Goal: Task Accomplishment & Management: Manage account settings

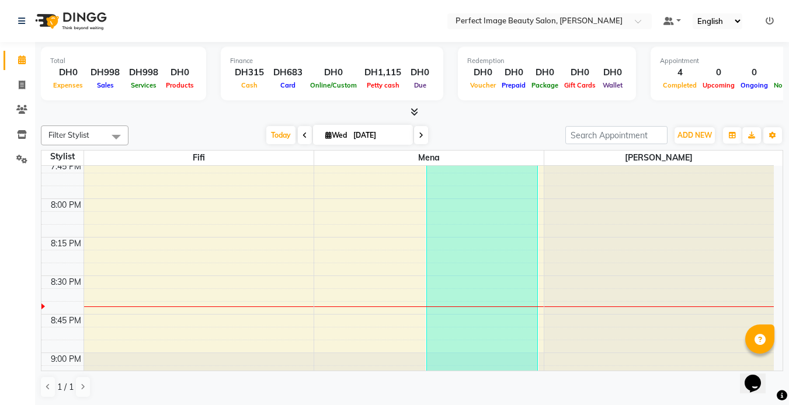
scroll to position [1662, 0]
click at [419, 136] on icon at bounding box center [421, 135] width 5 height 7
type input "[DATE]"
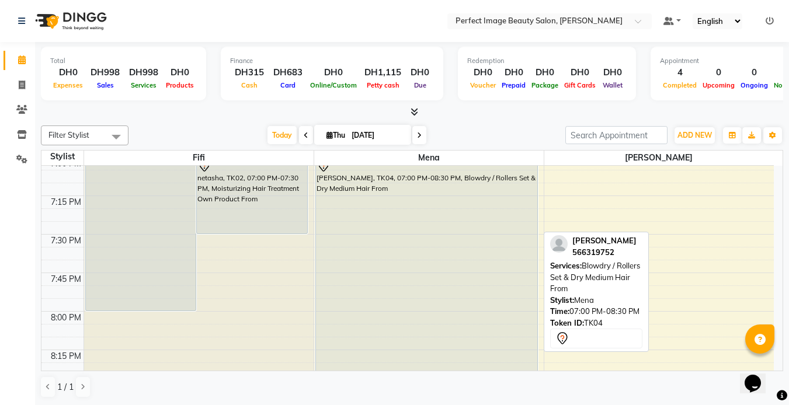
scroll to position [1547, 0]
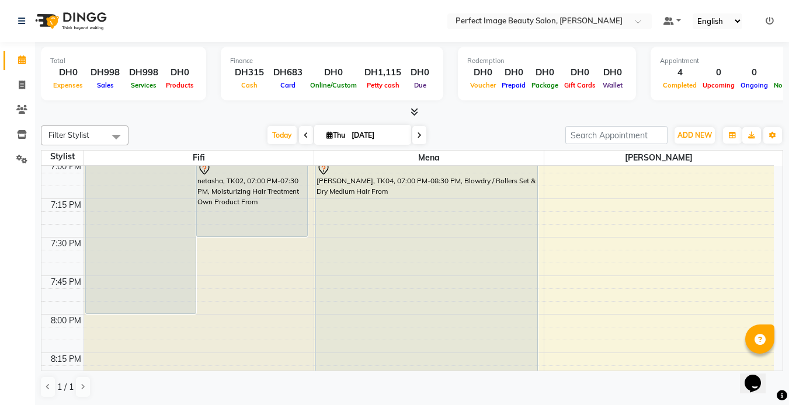
click at [244, 76] on div "DH315" at bounding box center [249, 72] width 39 height 13
click at [244, 77] on div "DH315" at bounding box center [249, 72] width 39 height 13
click at [245, 84] on span "Cash" at bounding box center [249, 85] width 22 height 8
drag, startPoint x: 245, startPoint y: 84, endPoint x: 242, endPoint y: 75, distance: 9.2
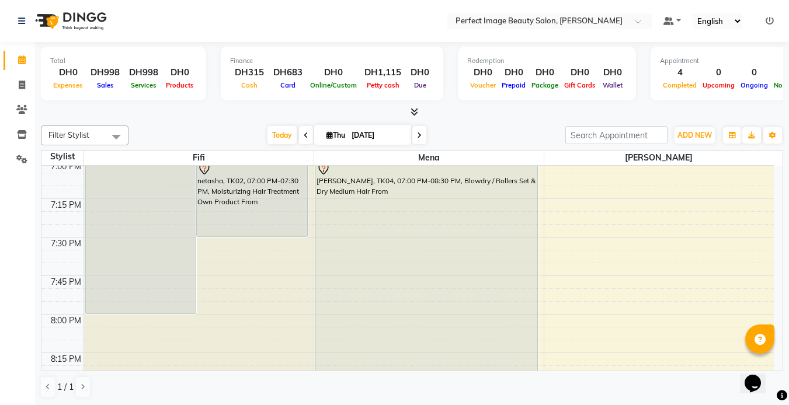
click at [242, 75] on div "DH315" at bounding box center [249, 72] width 39 height 13
click at [380, 72] on div "DH1,115" at bounding box center [383, 72] width 46 height 13
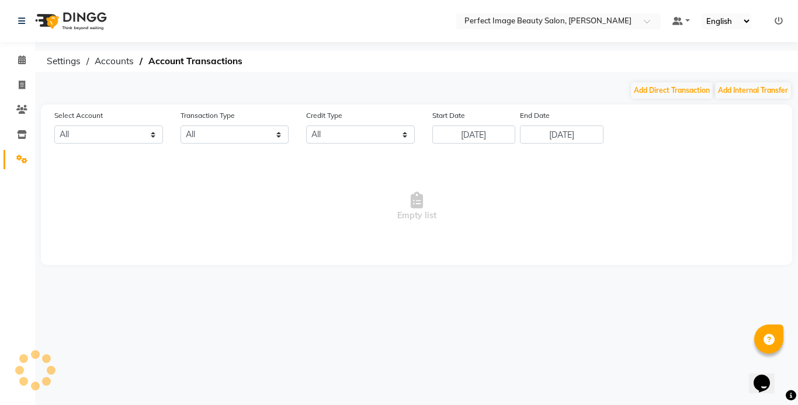
select select "7776"
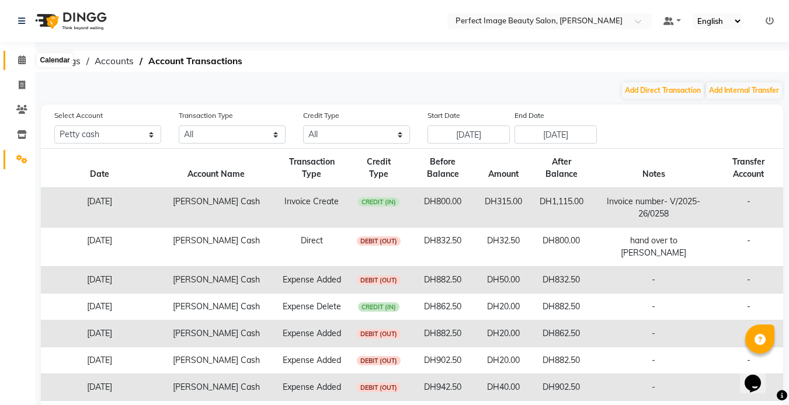
click at [20, 60] on icon at bounding box center [22, 59] width 8 height 9
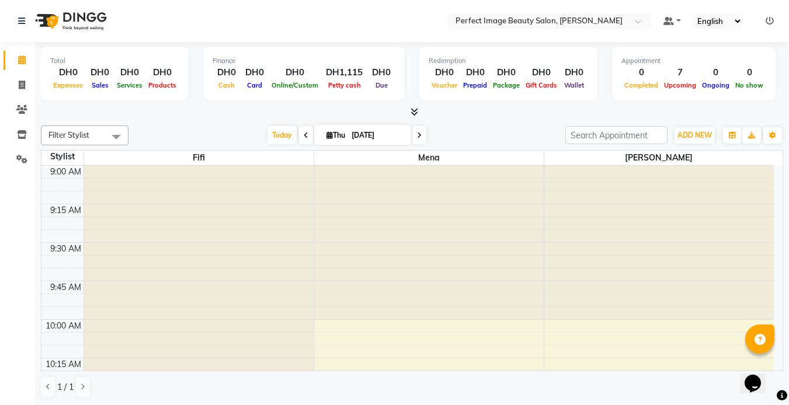
click at [164, 19] on nav "Select Location × Perfect Image Beauty Salon, [PERSON_NAME] Default Panel My Pa…" at bounding box center [394, 21] width 789 height 42
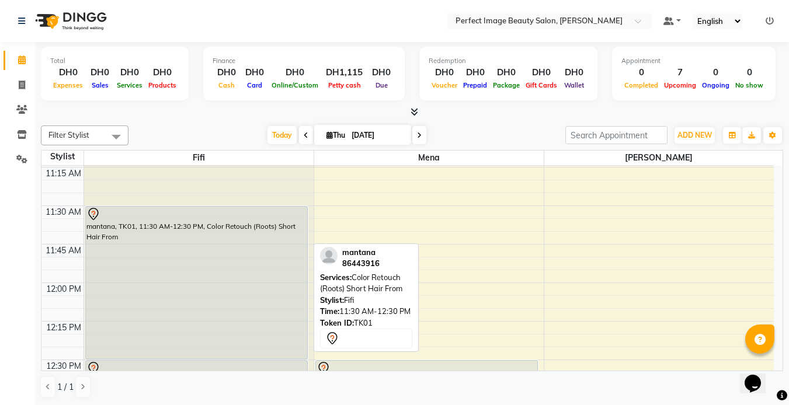
scroll to position [343, 0]
click at [145, 260] on div "mantana, TK01, 11:30 AM-12:30 PM, Color Retouch (Roots) Short Hair From" at bounding box center [196, 285] width 221 height 152
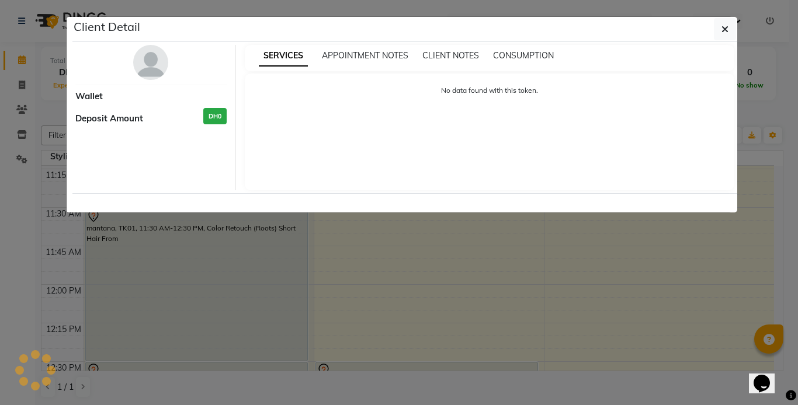
select select "7"
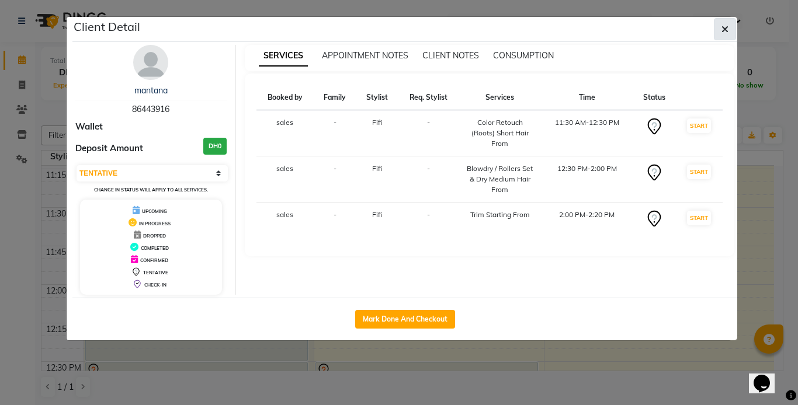
click at [727, 31] on icon "button" at bounding box center [724, 29] width 7 height 9
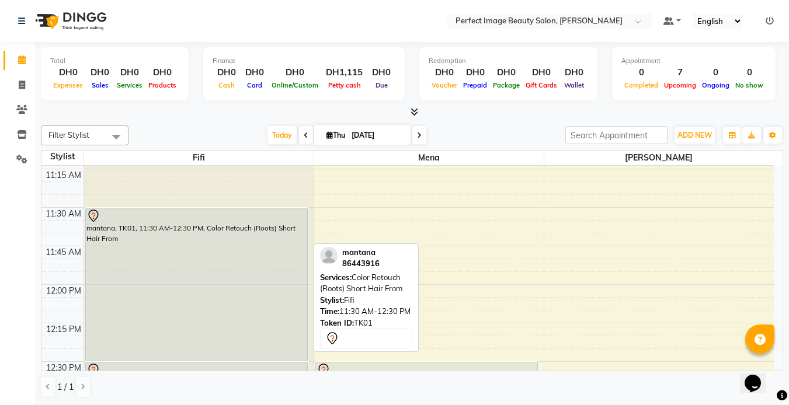
click at [151, 234] on div "mantana, TK01, 11:30 AM-12:30 PM, Color Retouch (Roots) Short Hair From" at bounding box center [196, 285] width 221 height 152
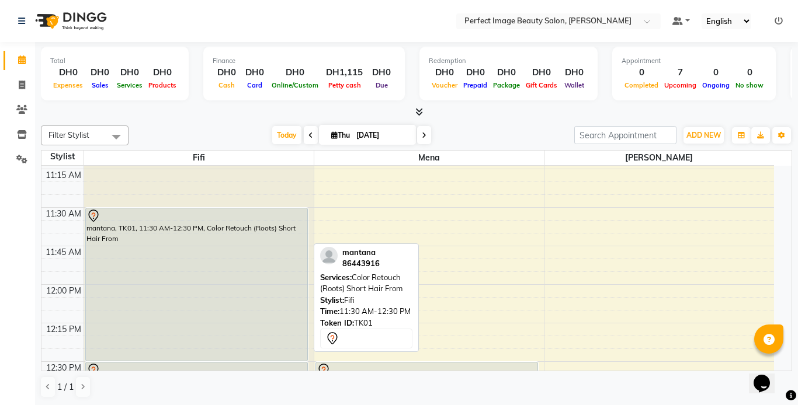
select select "7"
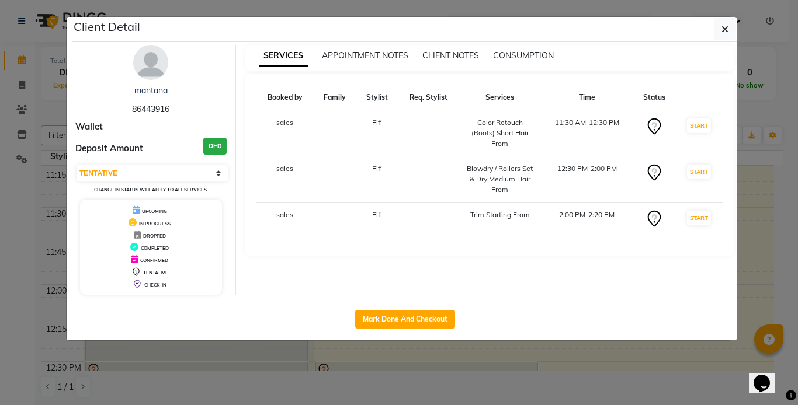
click at [374, 119] on span "Fifi" at bounding box center [377, 122] width 10 height 9
click at [386, 318] on button "Mark Done And Checkout" at bounding box center [405, 319] width 100 height 19
select select "service"
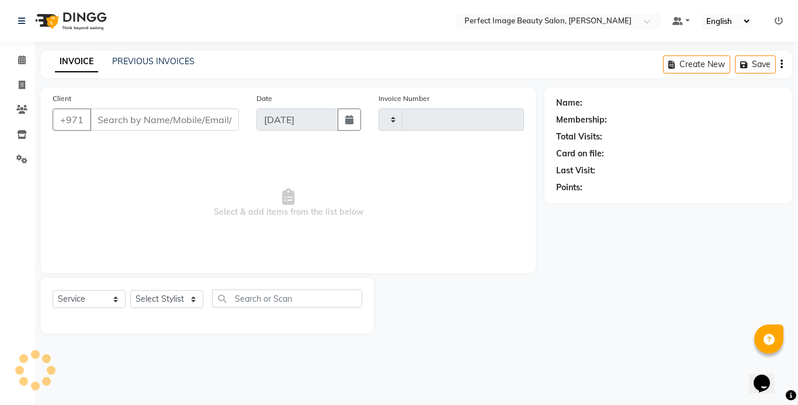
type input "0260"
select select "8564"
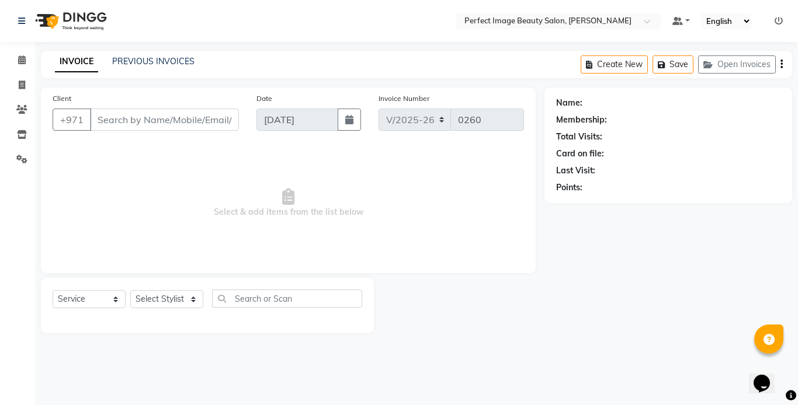
type input "86****16"
select select "85053"
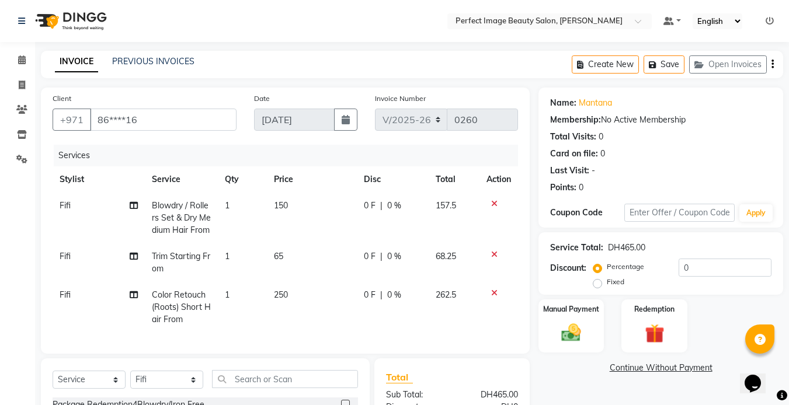
click at [65, 204] on span "Fifi" at bounding box center [65, 205] width 11 height 11
select select "85053"
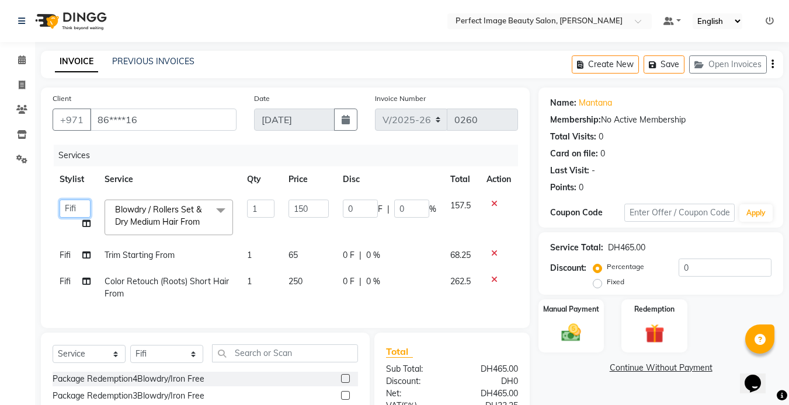
click at [70, 207] on select "[PERSON_NAME] [PERSON_NAME] [PERSON_NAME] sales" at bounding box center [75, 209] width 31 height 18
select select "85054"
click at [68, 253] on span "Fifi" at bounding box center [65, 255] width 11 height 11
select select "85053"
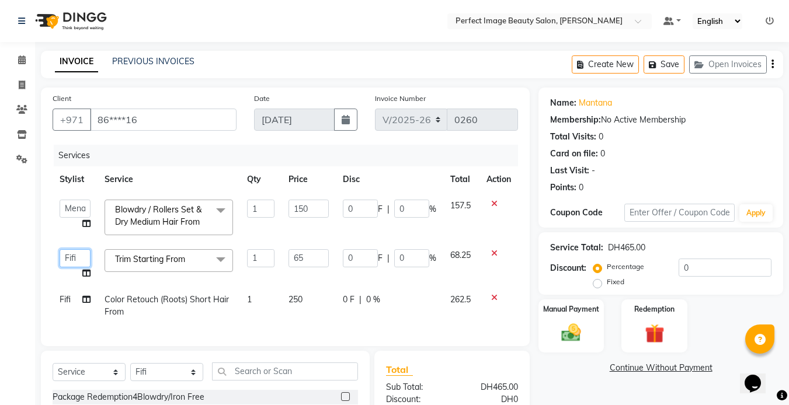
click at [68, 253] on select "[PERSON_NAME] [PERSON_NAME] [PERSON_NAME] sales" at bounding box center [75, 258] width 31 height 18
select select "85054"
click at [64, 301] on span "Fifi" at bounding box center [65, 299] width 11 height 11
select select "85053"
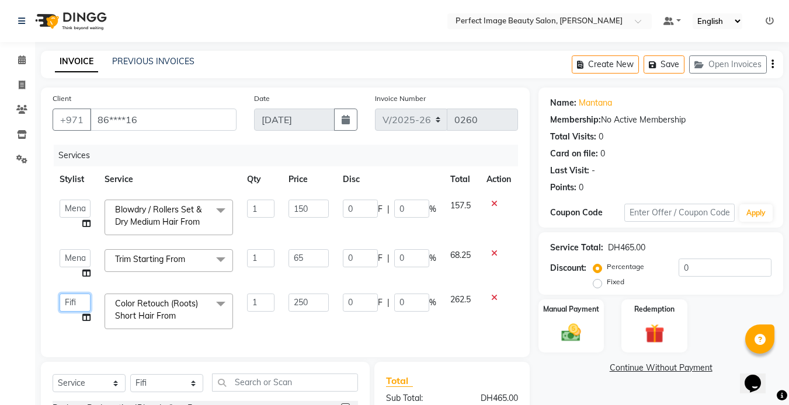
click at [64, 301] on select "[PERSON_NAME] [PERSON_NAME] [PERSON_NAME] sales" at bounding box center [75, 303] width 31 height 18
select select "85054"
click at [23, 59] on icon at bounding box center [22, 59] width 8 height 9
click at [298, 304] on input "250" at bounding box center [309, 303] width 40 height 18
click at [308, 304] on input "50" at bounding box center [309, 303] width 40 height 18
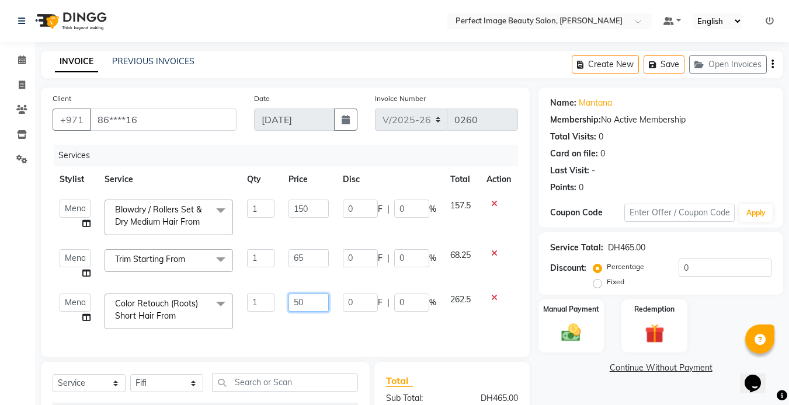
type input "5"
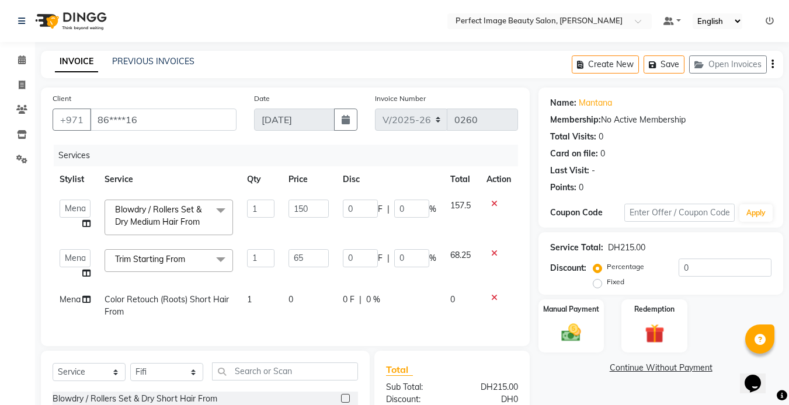
click at [153, 17] on nav "Select Location × Perfect Image Beauty Salon, [PERSON_NAME] Default Panel My Pa…" at bounding box center [394, 21] width 789 height 42
click at [306, 256] on input "65" at bounding box center [309, 258] width 40 height 18
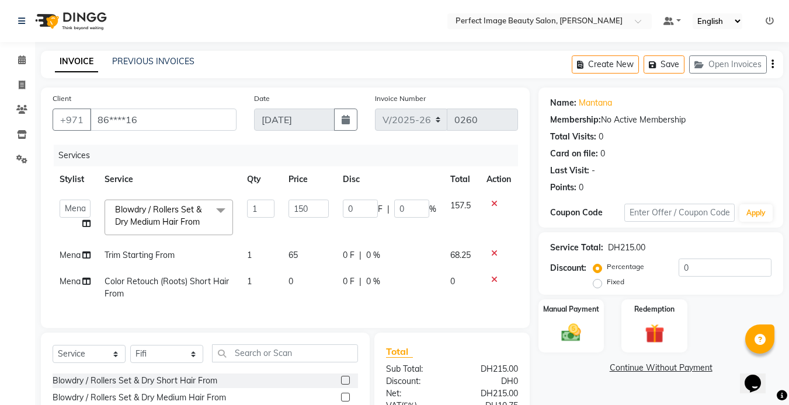
click at [289, 291] on td "0" at bounding box center [309, 288] width 54 height 39
select select "85054"
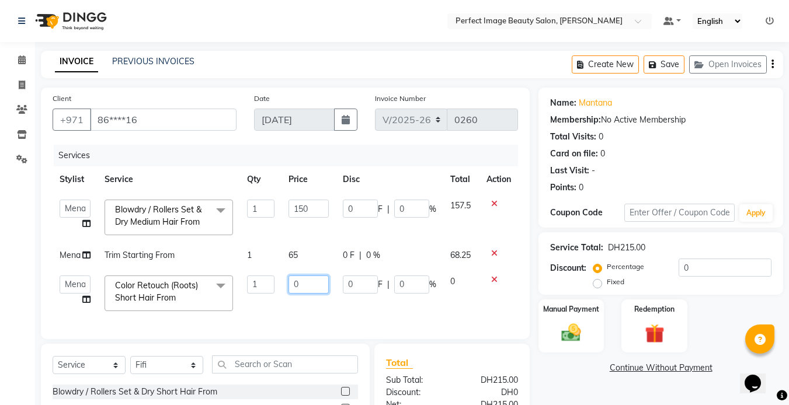
click at [297, 290] on input "0" at bounding box center [309, 285] width 40 height 18
type input "0"
type input "350"
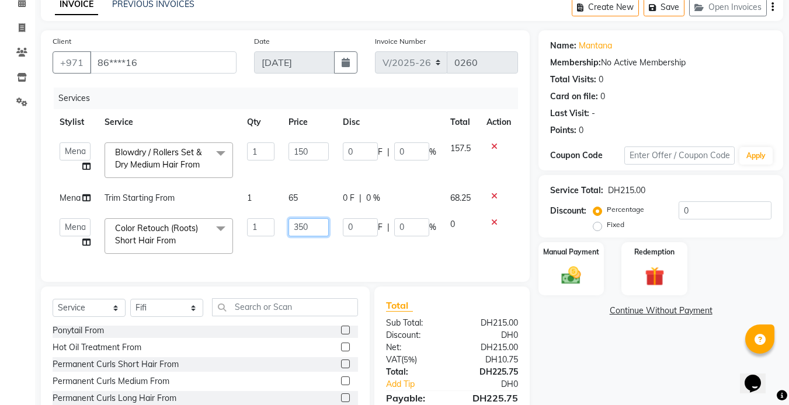
scroll to position [53, 0]
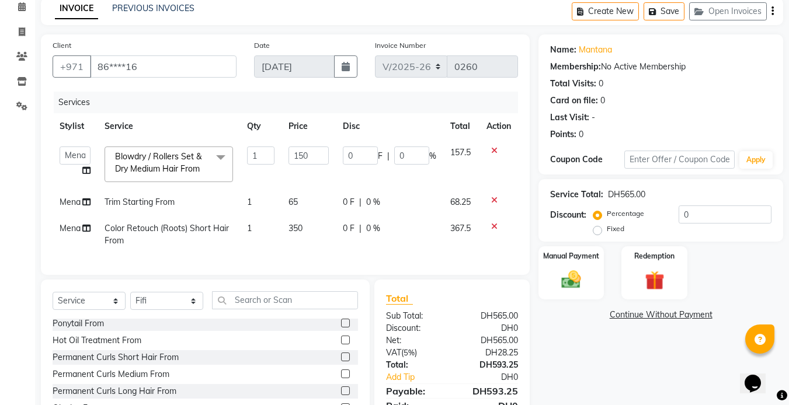
click at [383, 321] on div "Total Sub Total: DH565.00 Discount: DH0 Net: DH565.00 VAT ( 5% ) DH28.25 Total:…" at bounding box center [451, 359] width 155 height 159
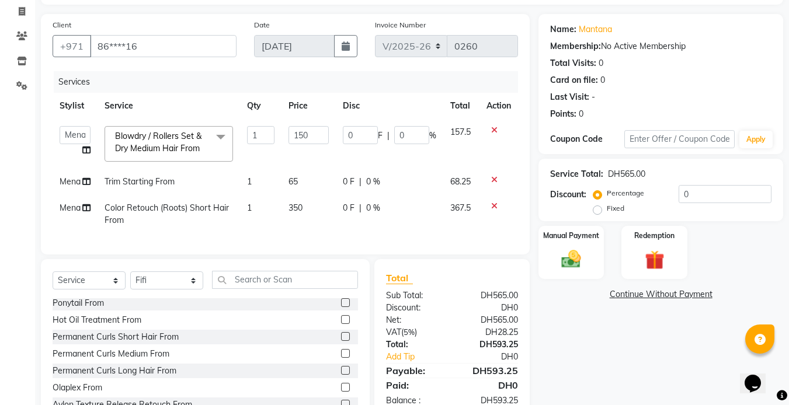
scroll to position [0, 0]
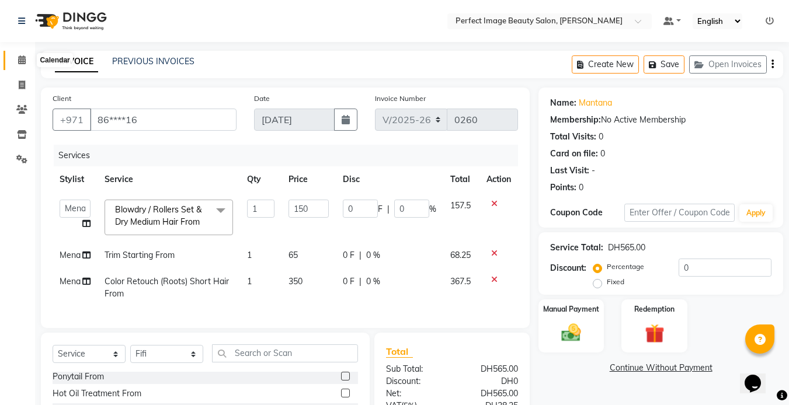
click at [20, 58] on icon at bounding box center [22, 59] width 8 height 9
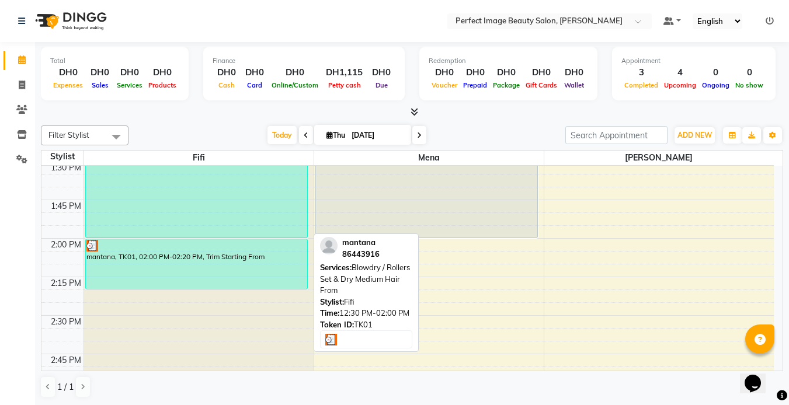
scroll to position [699, 0]
click at [128, 217] on div "mantana, TK01, 12:30 PM-02:00 PM, Blowdry / Rollers Set & Dry Medium Hair From" at bounding box center [196, 123] width 221 height 230
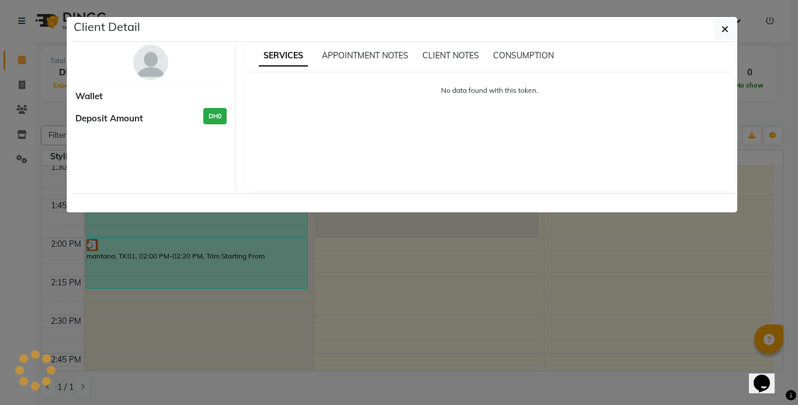
select select "3"
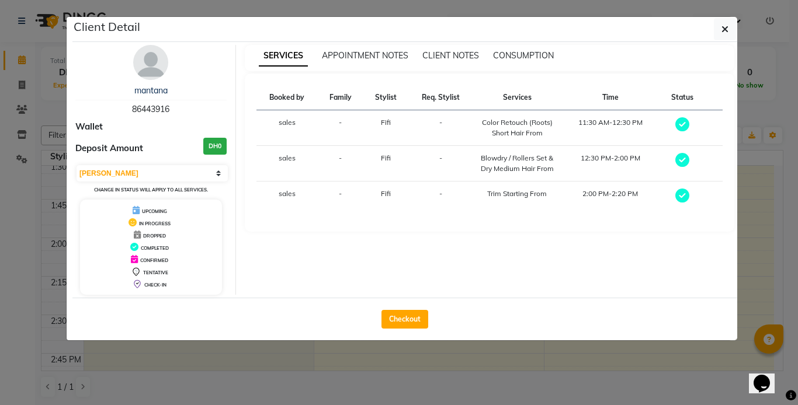
click at [386, 119] on span "Fifi" at bounding box center [386, 122] width 10 height 9
click at [727, 27] on icon "button" at bounding box center [724, 29] width 7 height 9
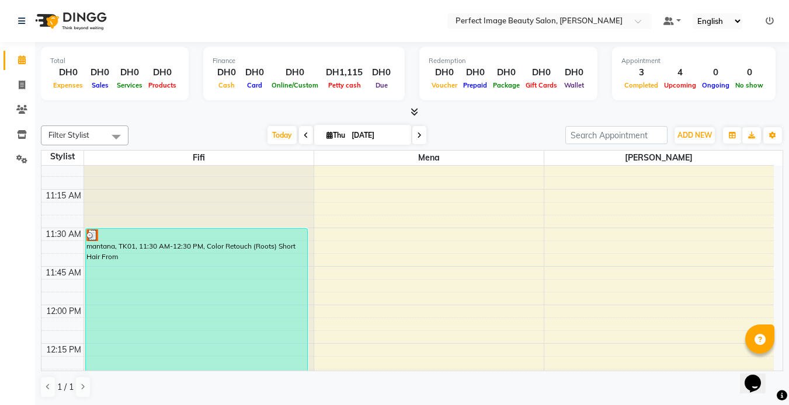
scroll to position [322, 0]
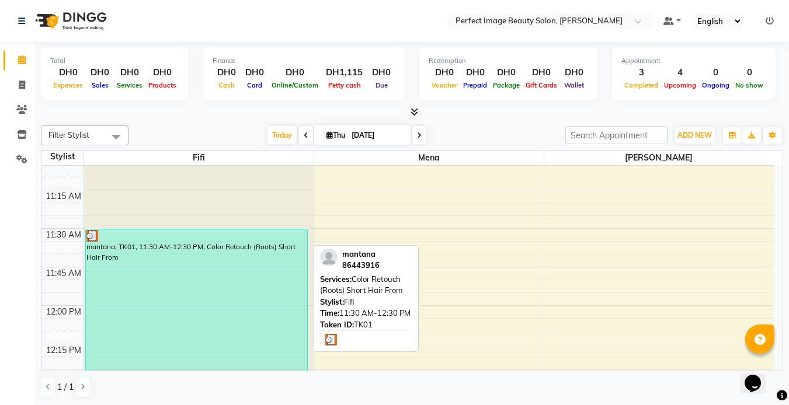
click at [140, 262] on div "mantana, TK01, 11:30 AM-12:30 PM, Color Retouch (Roots) Short Hair From" at bounding box center [196, 306] width 221 height 152
select select "3"
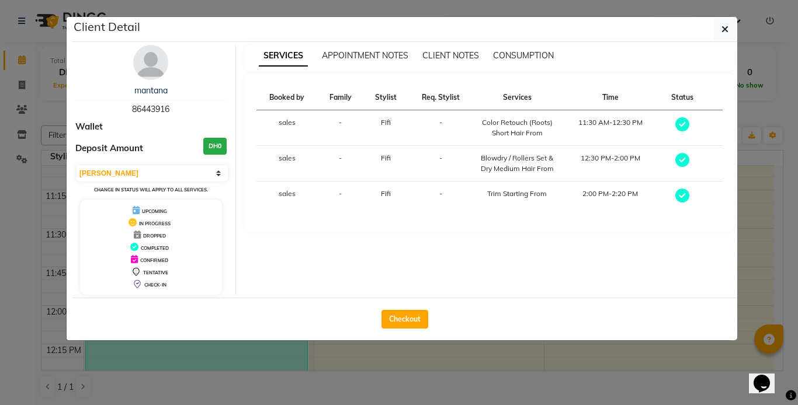
click at [53, 355] on ngb-modal-window "Client Detail mantana 86443916 Wallet Deposit Amount DH0 Select MARK DONE UPCOM…" at bounding box center [399, 202] width 798 height 405
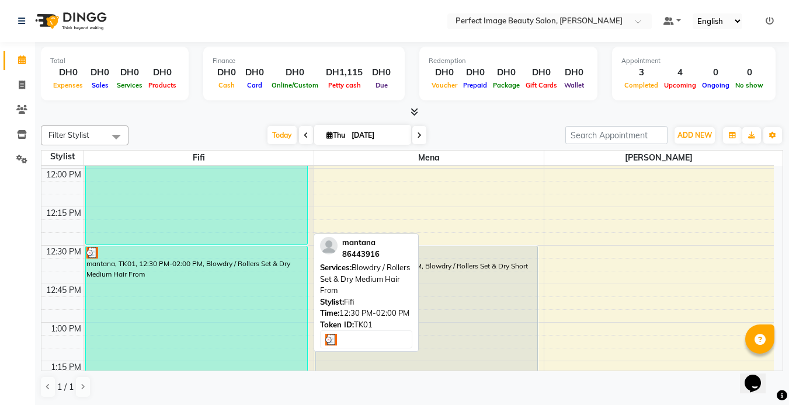
scroll to position [459, 0]
click at [121, 296] on div "mantana, TK01, 12:30 PM-02:00 PM, Blowdry / Rollers Set & Dry Medium Hair From" at bounding box center [196, 362] width 221 height 230
select select "3"
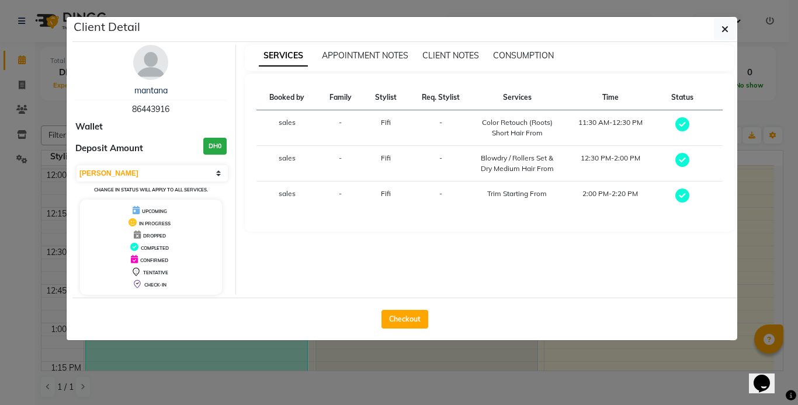
click at [17, 279] on ngb-modal-window "Client Detail mantana 86443916 Wallet Deposit Amount DH0 Select MARK DONE UPCOM…" at bounding box center [399, 202] width 798 height 405
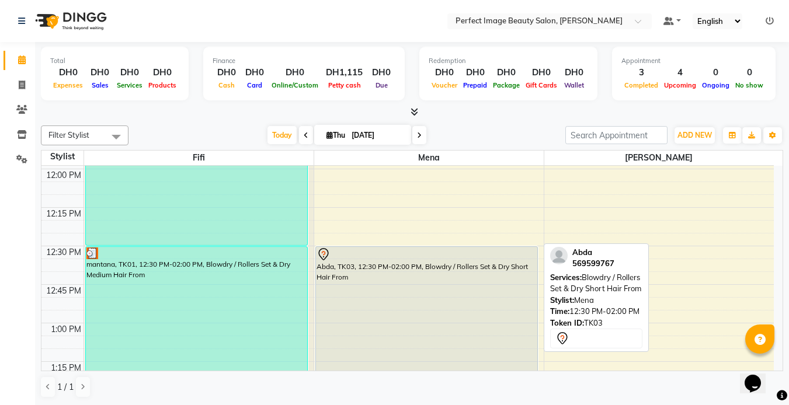
click at [421, 282] on div "Abda, TK03, 12:30 PM-02:00 PM, Blowdry / Rollers Set & Dry Short Hair From" at bounding box center [426, 362] width 221 height 230
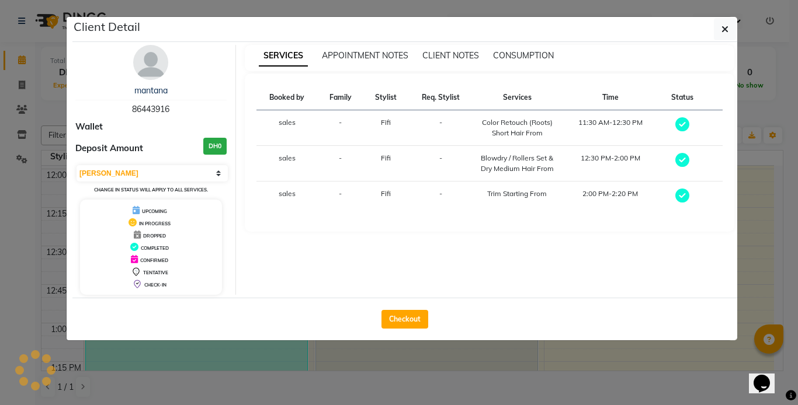
select select "7"
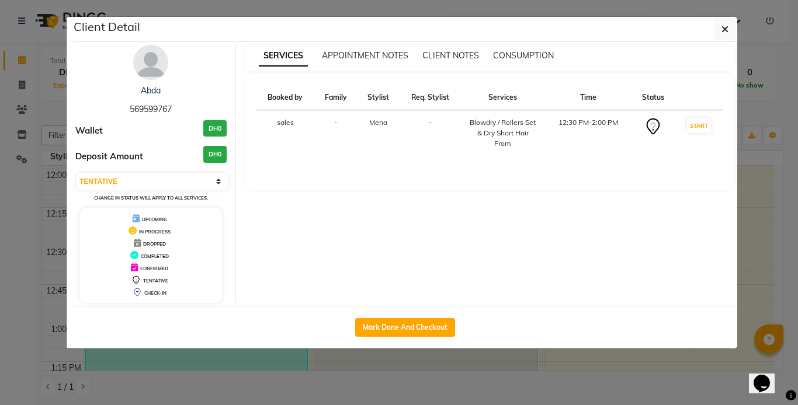
click at [8, 289] on ngb-modal-window "Client Detail Abda 569599767 Wallet DH0 Deposit Amount DH0 Select IN SERVICE CO…" at bounding box center [399, 202] width 798 height 405
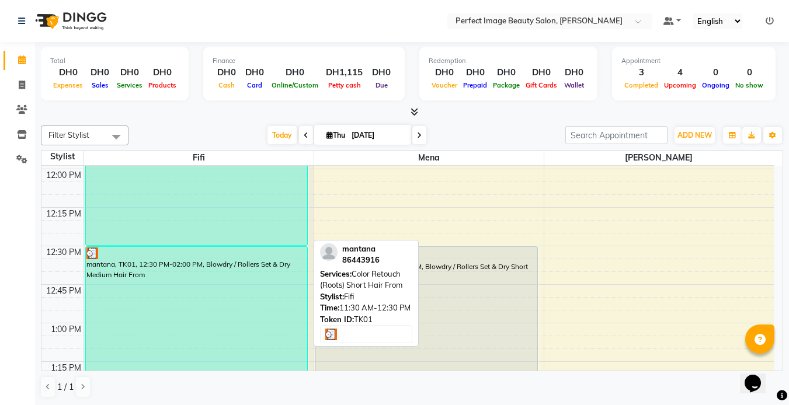
click at [157, 227] on div "mantana, TK01, 11:30 AM-12:30 PM, Color Retouch (Roots) Short Hair From" at bounding box center [196, 169] width 221 height 152
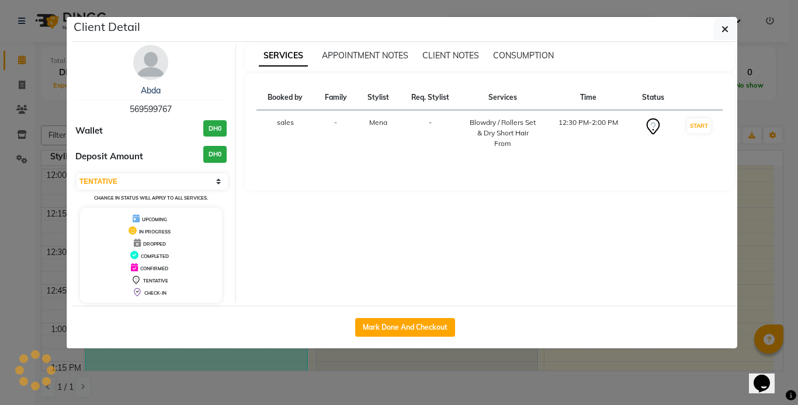
select select "3"
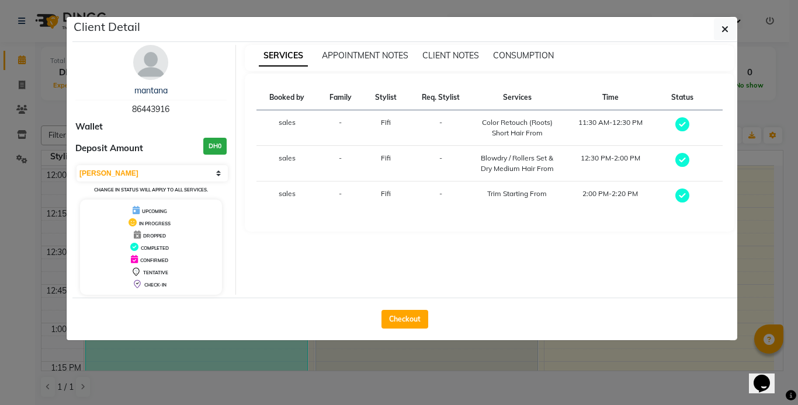
click at [18, 284] on ngb-modal-window "Client Detail mantana 86443916 Wallet Deposit Amount DH0 Select MARK DONE UPCOM…" at bounding box center [399, 202] width 798 height 405
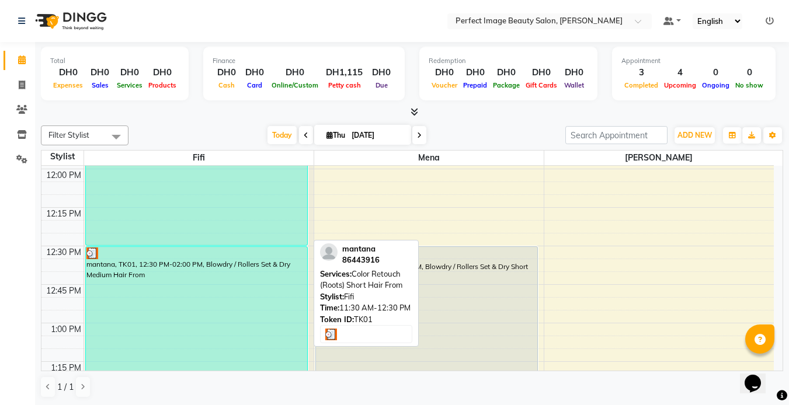
click at [175, 229] on div "mantana, TK01, 11:30 AM-12:30 PM, Color Retouch (Roots) Short Hair From" at bounding box center [196, 169] width 221 height 152
select select "3"
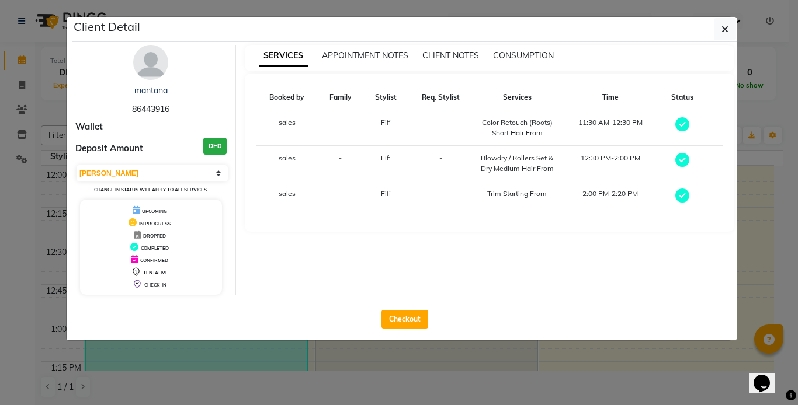
click at [385, 120] on span "Fifi" at bounding box center [386, 122] width 10 height 9
drag, startPoint x: 385, startPoint y: 120, endPoint x: 366, endPoint y: 75, distance: 48.9
click at [366, 75] on div "Booked by Family Stylist Req. Stylist Services Time Status sales - Fifi - Color…" at bounding box center [490, 153] width 490 height 158
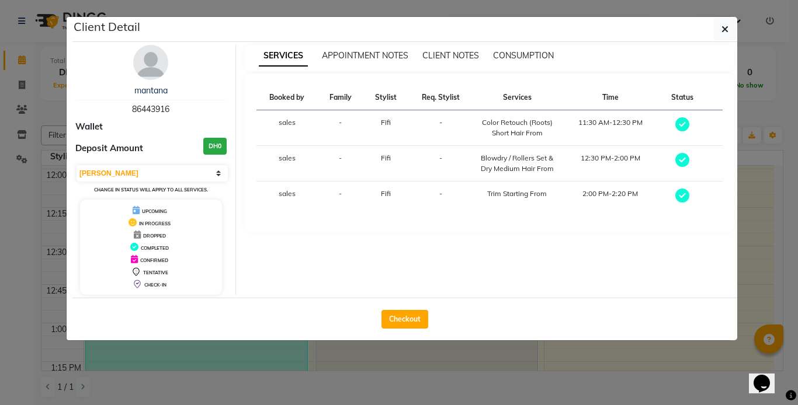
click at [443, 99] on th "Req. Stylist" at bounding box center [440, 97] width 65 height 25
click at [724, 25] on icon "button" at bounding box center [724, 29] width 7 height 9
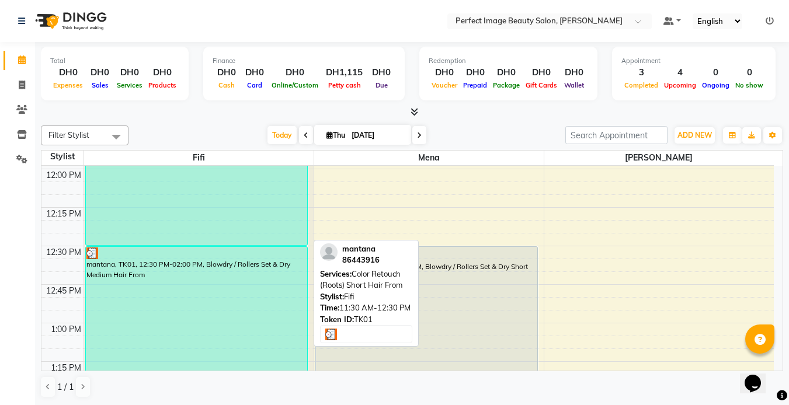
click at [270, 220] on div "mantana, TK01, 11:30 AM-12:30 PM, Color Retouch (Roots) Short Hair From" at bounding box center [196, 169] width 221 height 152
select select "3"
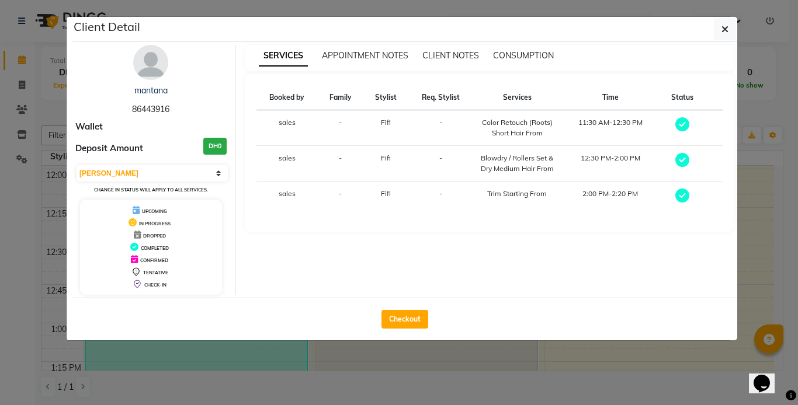
drag, startPoint x: 270, startPoint y: 220, endPoint x: 326, endPoint y: 240, distance: 58.9
click at [326, 240] on div "SERVICES APPOINTMENT NOTES CLIENT NOTES CONSUMPTION Booked by Family Stylist Re…" at bounding box center [490, 170] width 508 height 250
drag, startPoint x: 333, startPoint y: 238, endPoint x: 395, endPoint y: 237, distance: 61.9
click at [395, 237] on div "SERVICES APPOINTMENT NOTES CLIENT NOTES CONSUMPTION Booked by Family Stylist Re…" at bounding box center [490, 170] width 508 height 250
click at [394, 237] on div "SERVICES APPOINTMENT NOTES CLIENT NOTES CONSUMPTION Booked by Family Stylist Re…" at bounding box center [490, 170] width 508 height 250
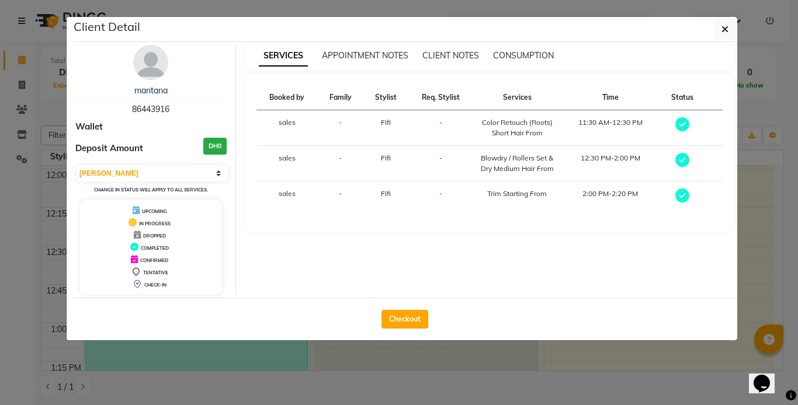
click at [269, 357] on ngb-modal-window "Client Detail mantana 86443916 Wallet Deposit Amount DH0 Select MARK DONE UPCOM…" at bounding box center [399, 202] width 798 height 405
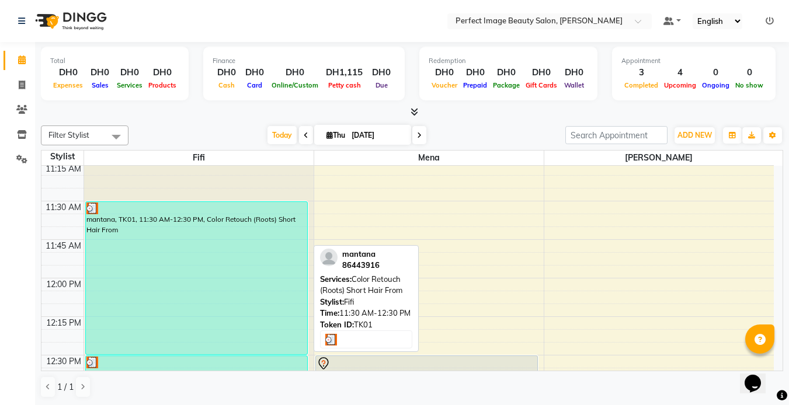
scroll to position [349, 0]
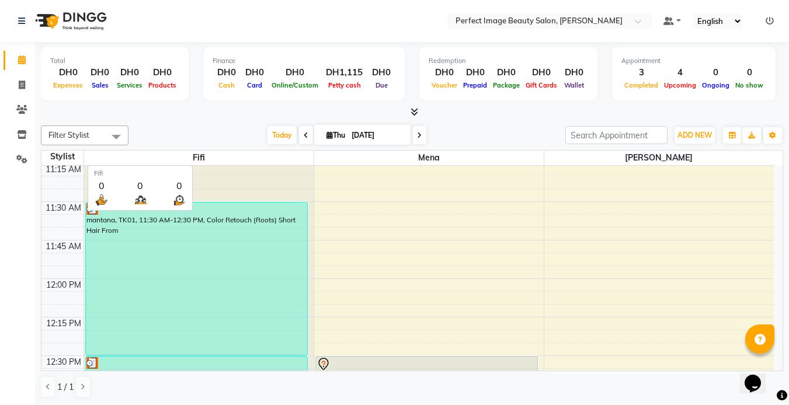
click at [200, 157] on span "Fifi" at bounding box center [199, 158] width 230 height 15
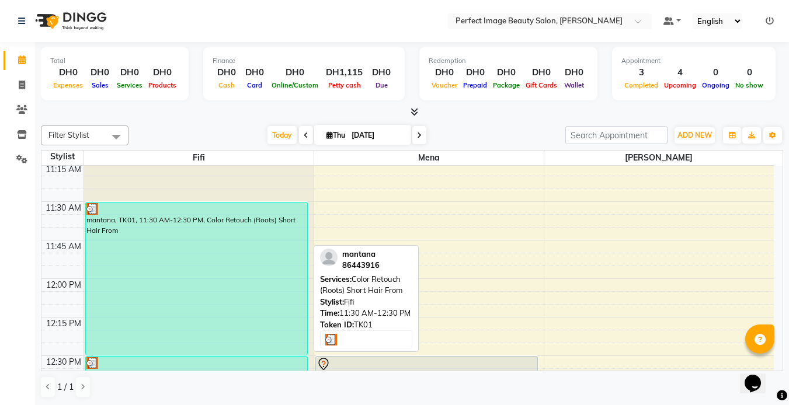
click at [166, 234] on div "mantana, TK01, 11:30 AM-12:30 PM, Color Retouch (Roots) Short Hair From" at bounding box center [196, 279] width 221 height 152
select select "3"
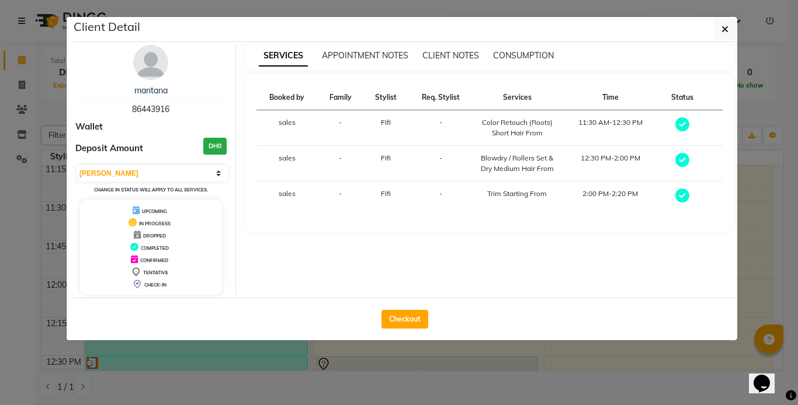
click at [178, 381] on ngb-modal-window "Client Detail mantana 86443916 Wallet Deposit Amount DH0 Select MARK DONE UPCOM…" at bounding box center [399, 202] width 798 height 405
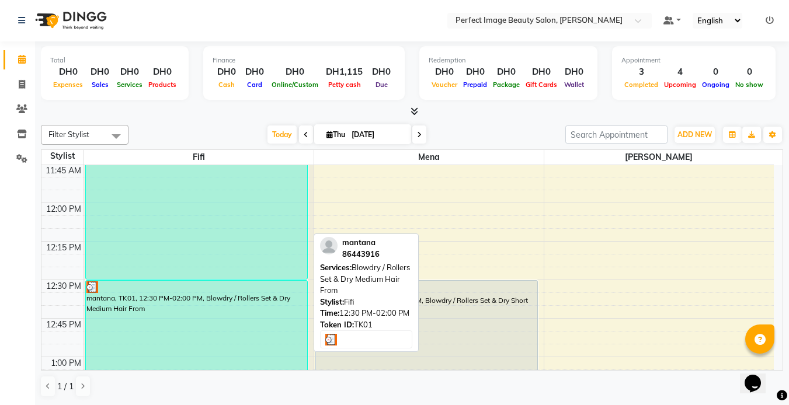
scroll to position [452, 0]
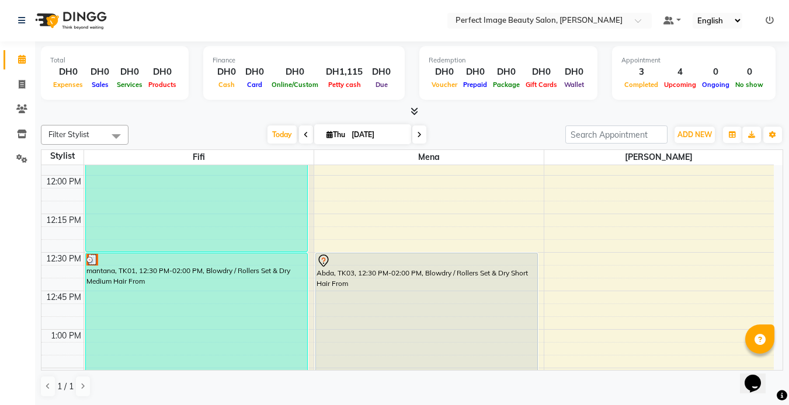
click at [419, 135] on icon at bounding box center [419, 134] width 5 height 7
type input "[DATE]"
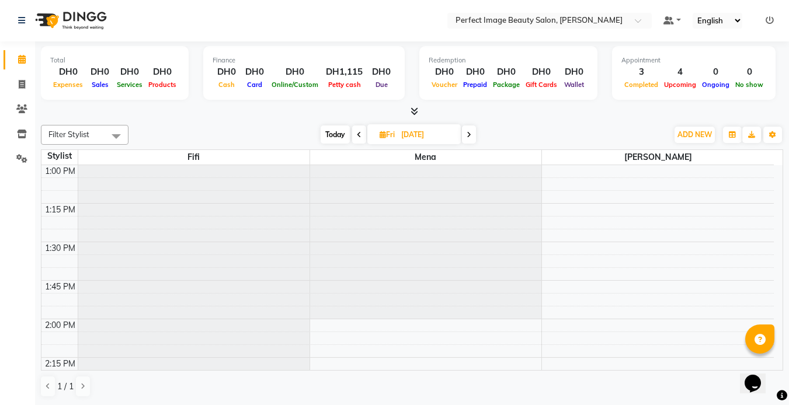
click at [419, 135] on input "[DATE]" at bounding box center [427, 135] width 58 height 18
select select "9"
select select "2025"
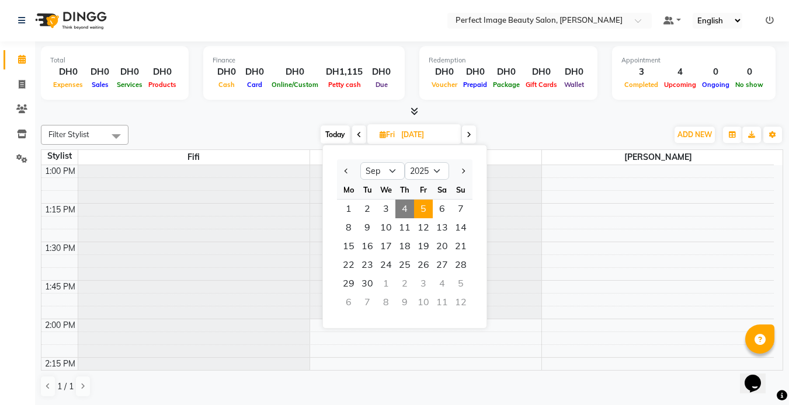
click at [469, 132] on icon at bounding box center [469, 134] width 5 height 7
type input "[DATE]"
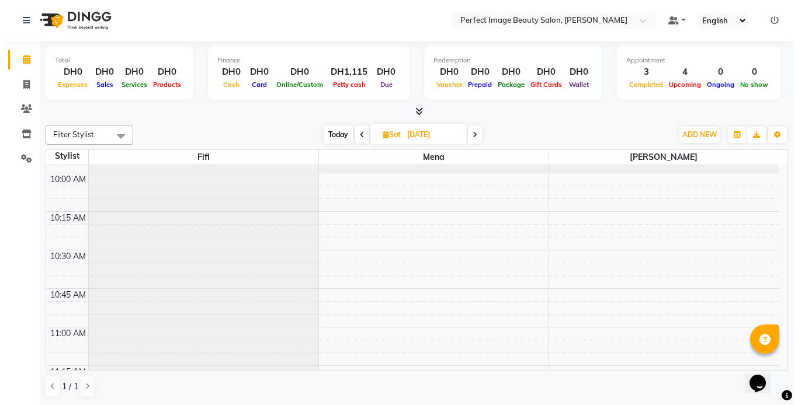
scroll to position [145, 0]
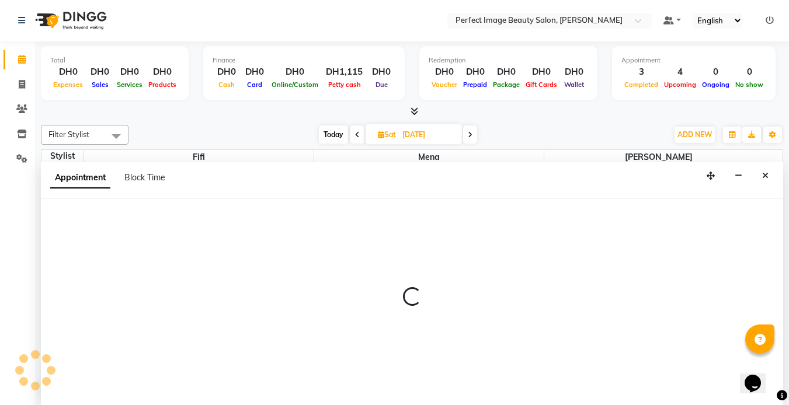
select select "85054"
select select "tentative"
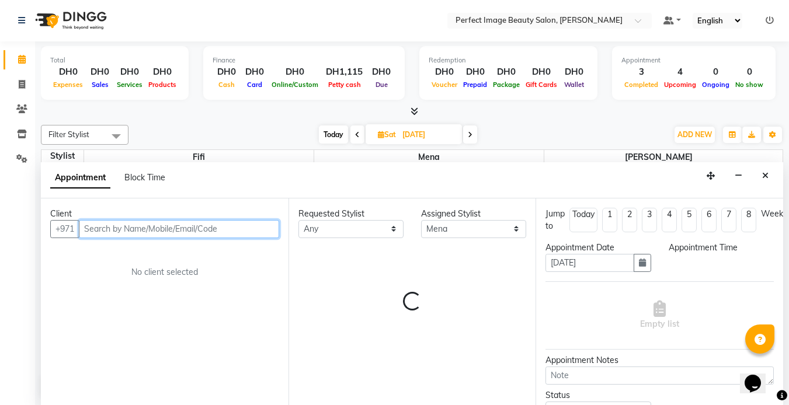
select select "630"
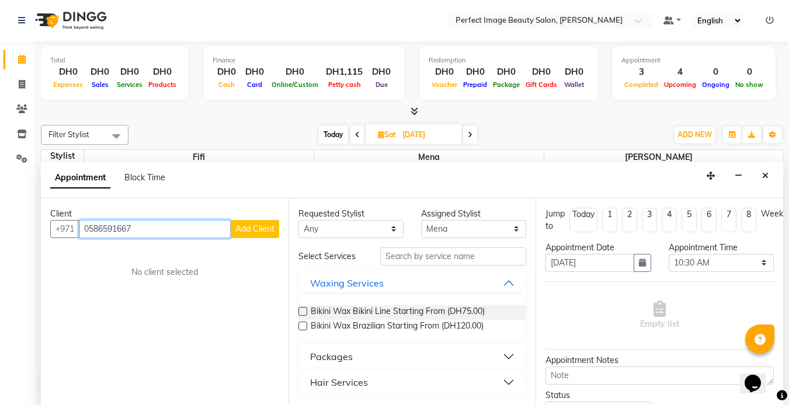
type input "0586591667"
click at [249, 228] on span "Add Client" at bounding box center [254, 229] width 39 height 11
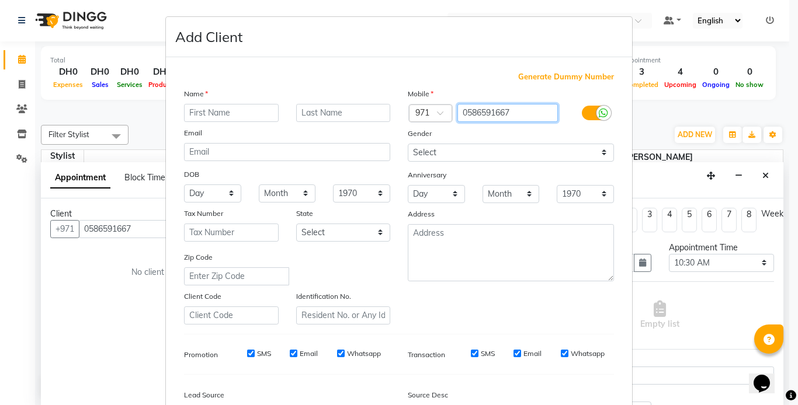
click at [467, 110] on input "0586591667" at bounding box center [507, 113] width 101 height 18
type input "86591667"
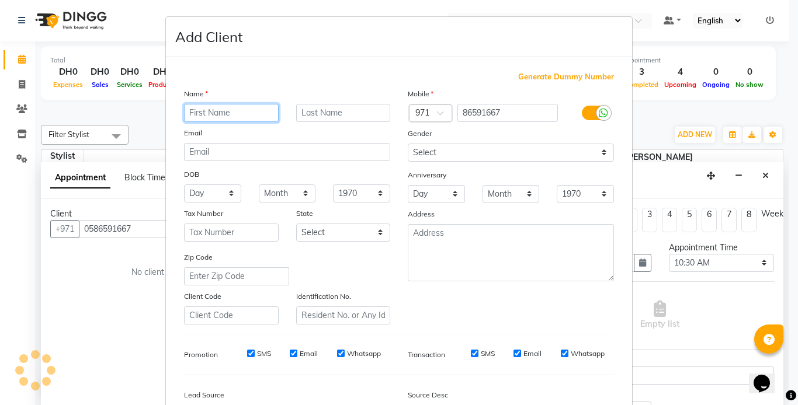
click at [191, 109] on input "text" at bounding box center [231, 113] width 95 height 18
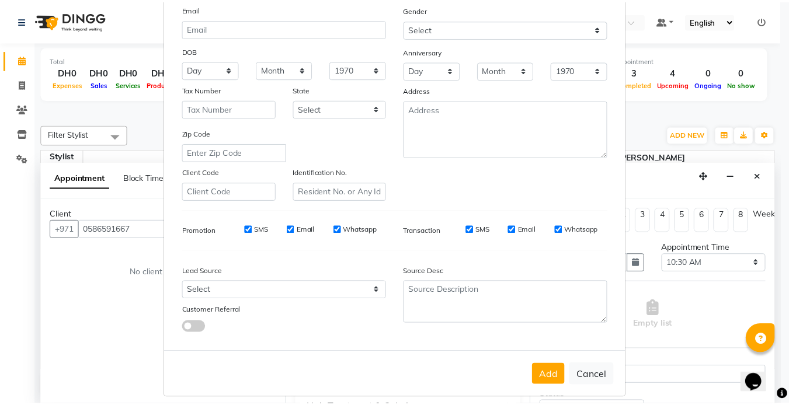
scroll to position [124, 0]
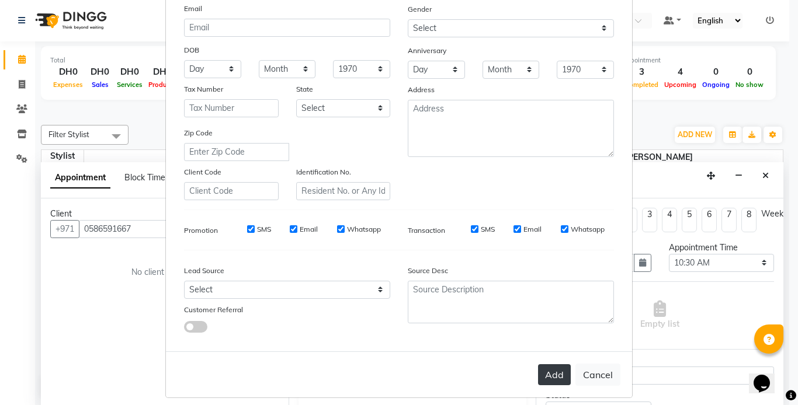
type input "rechoo"
click at [548, 377] on button "Add" at bounding box center [554, 374] width 33 height 21
type input "86****67"
select select
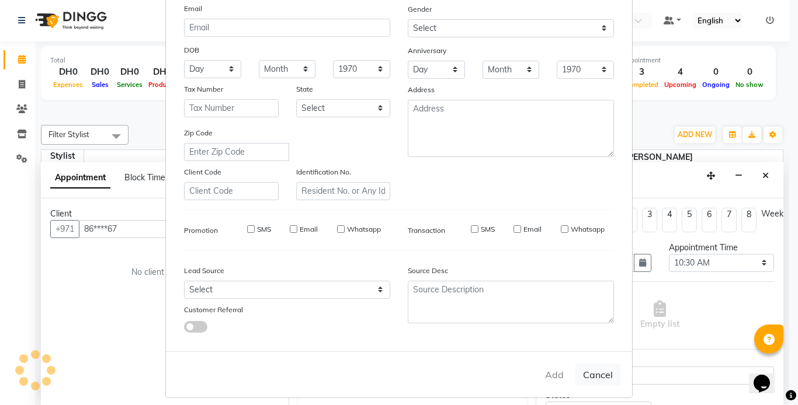
select select
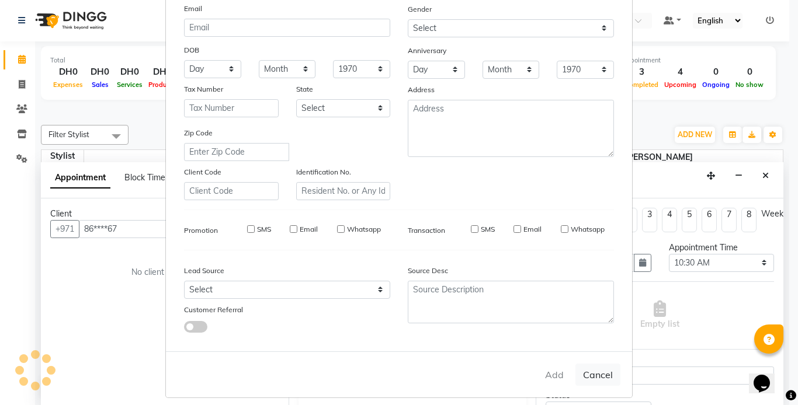
checkbox input "false"
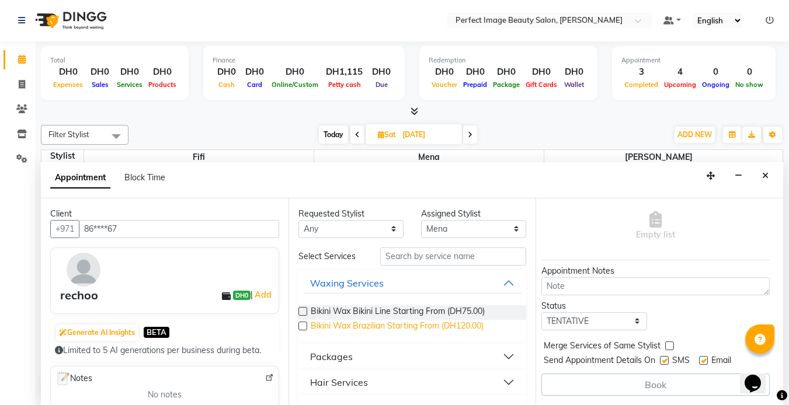
scroll to position [0, 0]
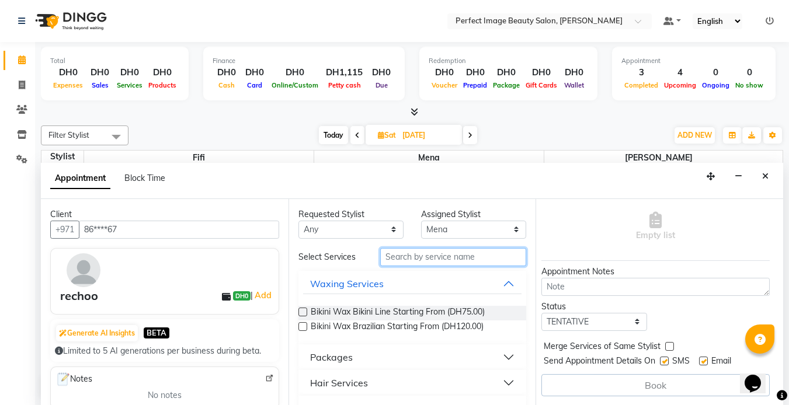
click at [398, 260] on input "text" at bounding box center [453, 257] width 146 height 18
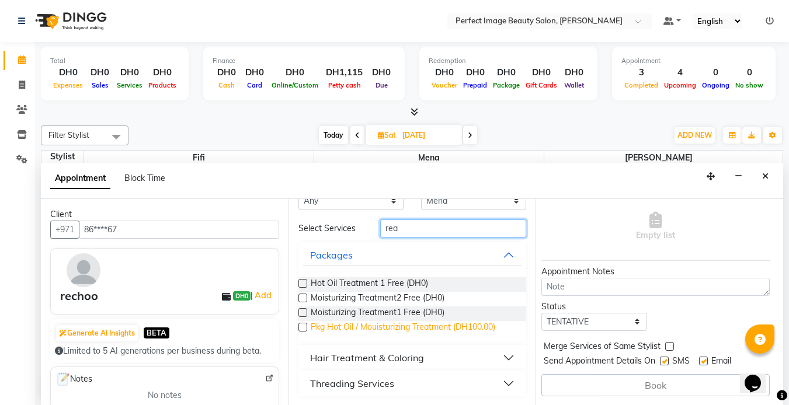
scroll to position [1, 0]
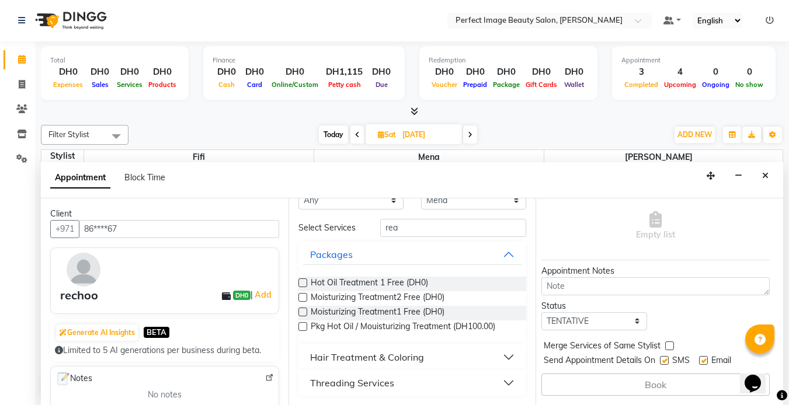
click at [345, 359] on div "Hair Treatment & Coloring" at bounding box center [367, 357] width 114 height 14
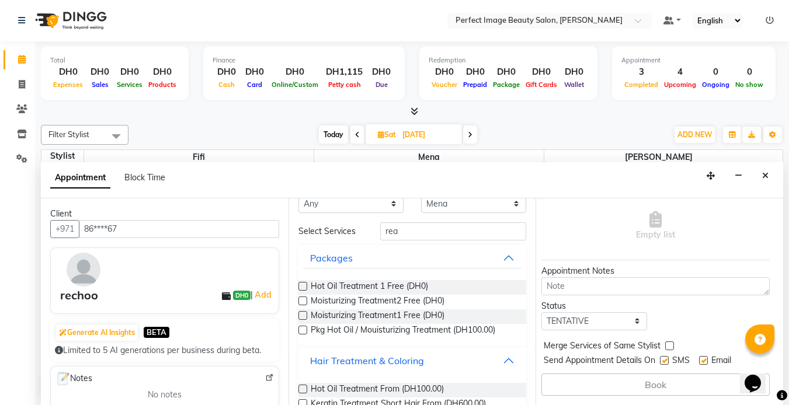
scroll to position [10, 0]
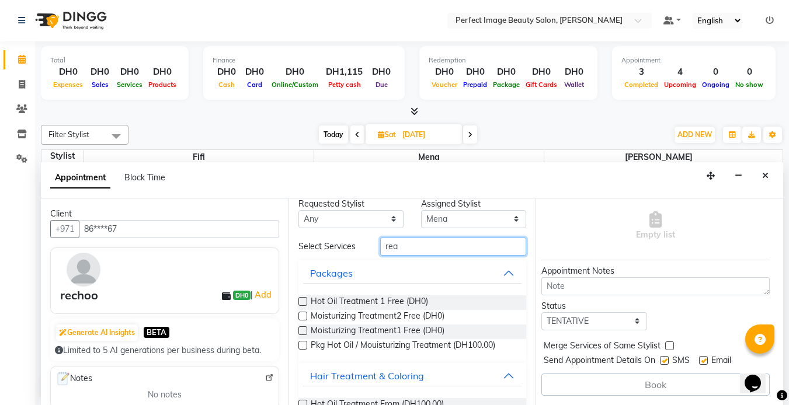
click at [395, 245] on input "rea" at bounding box center [453, 247] width 146 height 18
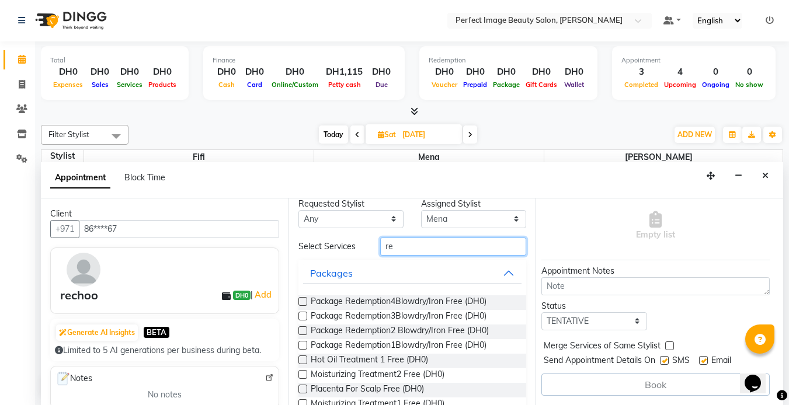
type input "r"
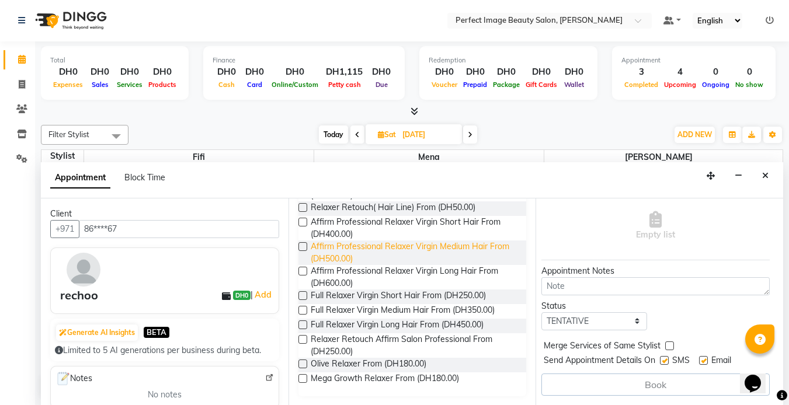
scroll to position [144, 0]
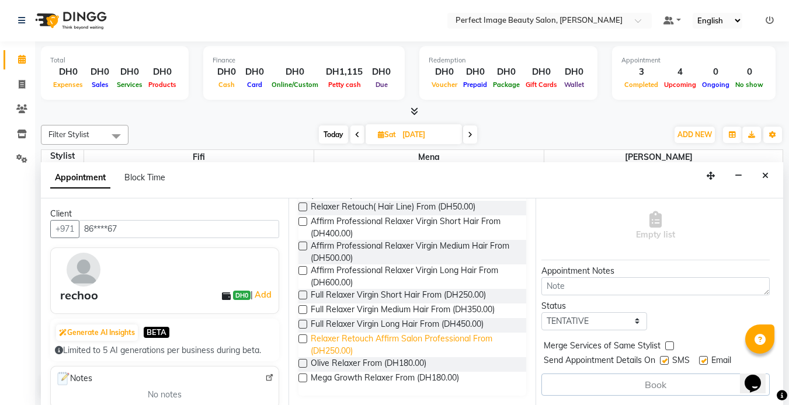
type input "rel"
click at [355, 346] on span "Relaxer Retouch Affirm Salon Professional From (DH250.00)" at bounding box center [414, 345] width 207 height 25
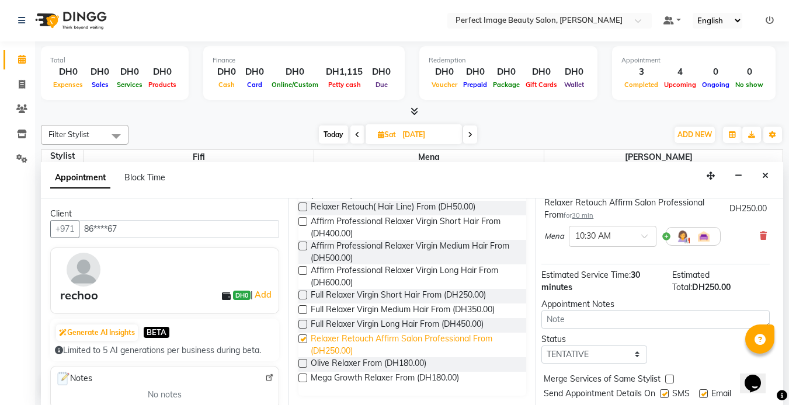
checkbox input "false"
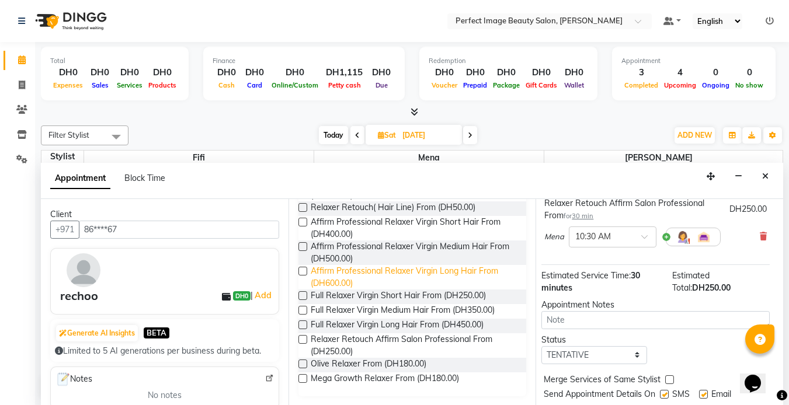
scroll to position [0, 0]
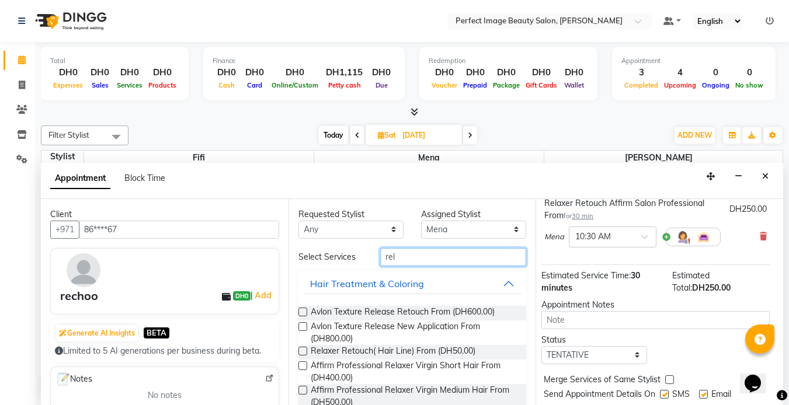
click at [392, 256] on input "rel" at bounding box center [453, 257] width 146 height 18
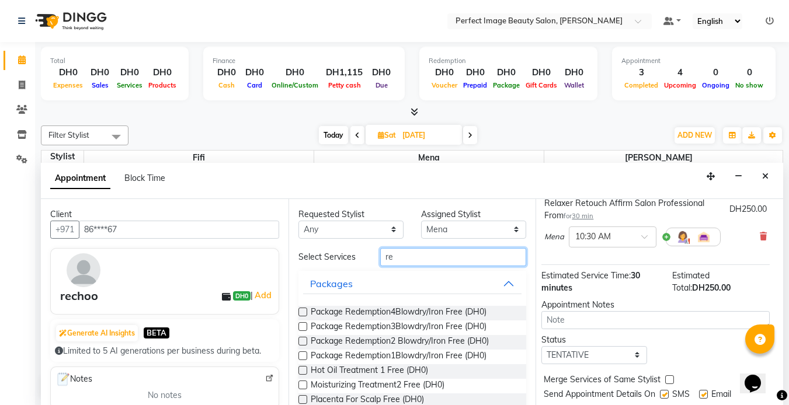
type input "r"
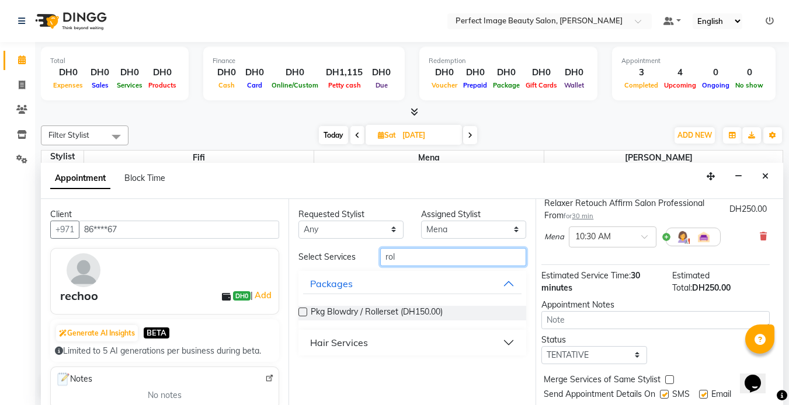
type input "rol"
click at [351, 345] on div "Hair Services" at bounding box center [339, 343] width 58 height 14
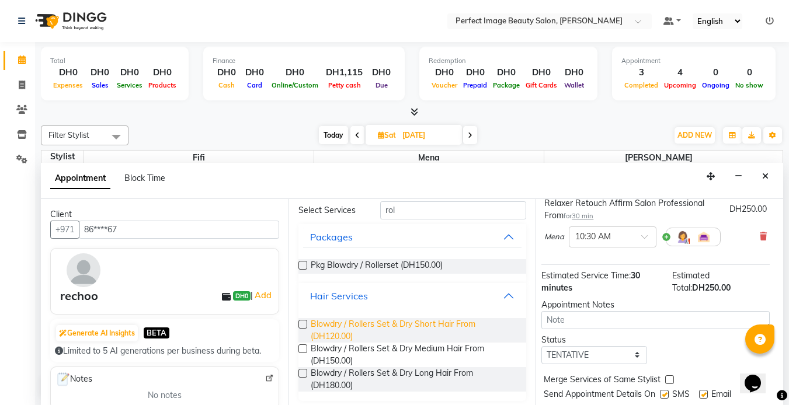
scroll to position [51, 0]
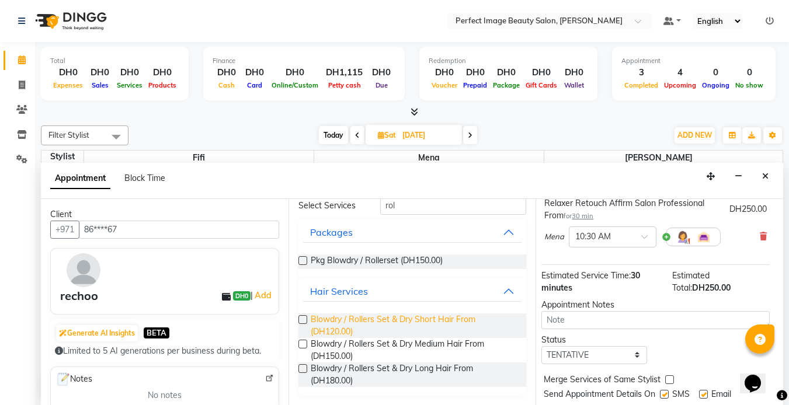
click at [329, 328] on span "Blowdry / Rollers Set & Dry Short Hair From (DH120.00)" at bounding box center [414, 326] width 207 height 25
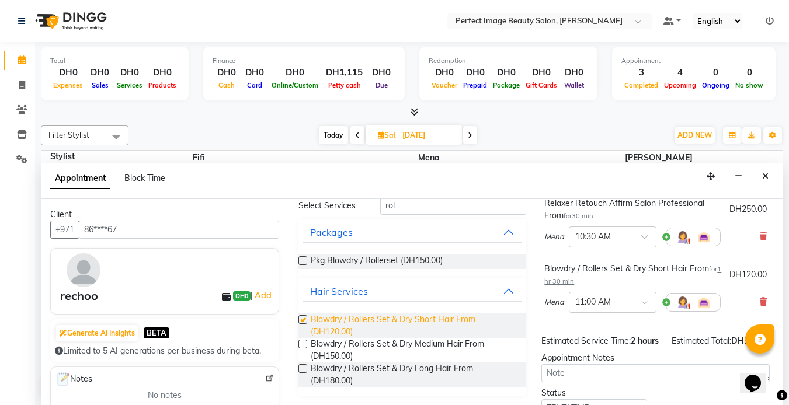
checkbox input "false"
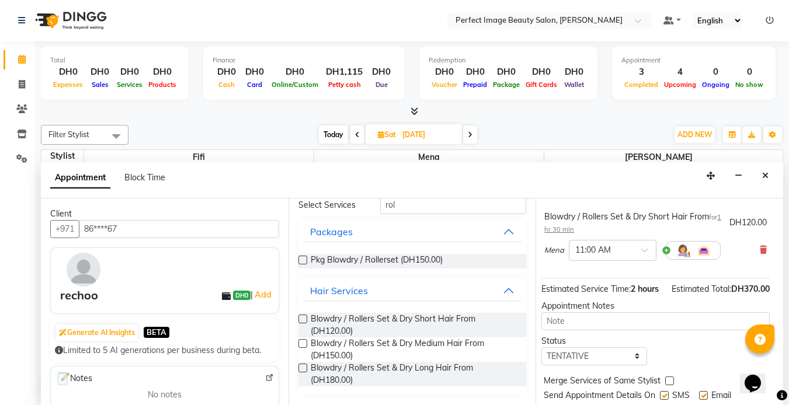
scroll to position [199, 12]
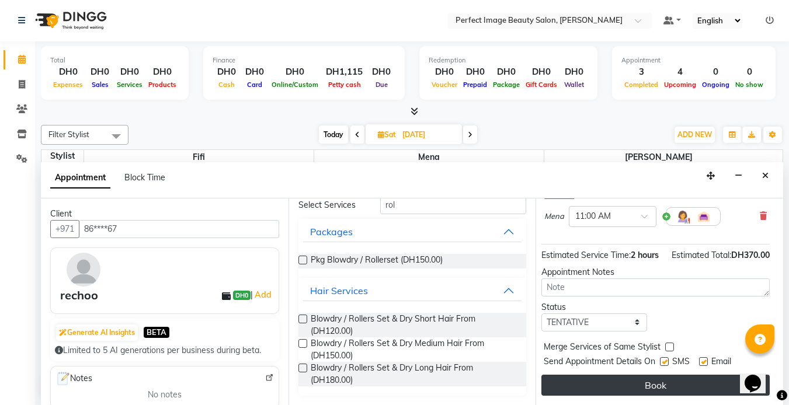
click at [648, 375] on button "Book" at bounding box center [655, 385] width 228 height 21
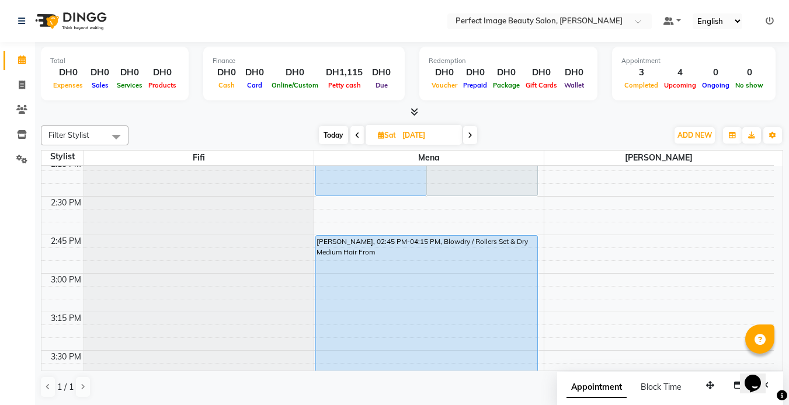
scroll to position [811, 0]
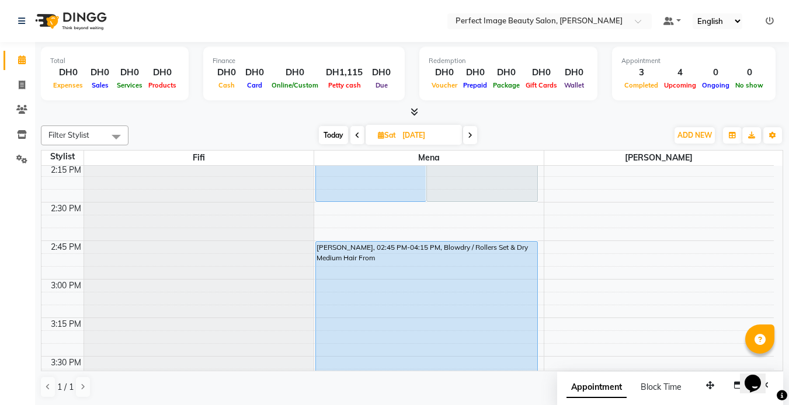
click at [333, 133] on span "Today" at bounding box center [333, 135] width 29 height 18
type input "[DATE]"
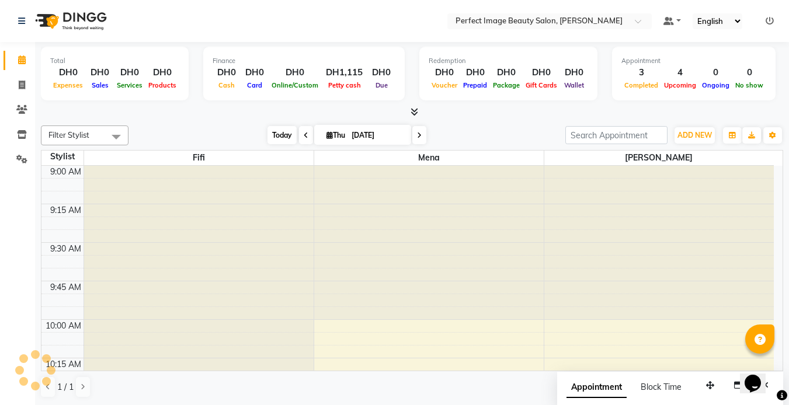
scroll to position [155, 0]
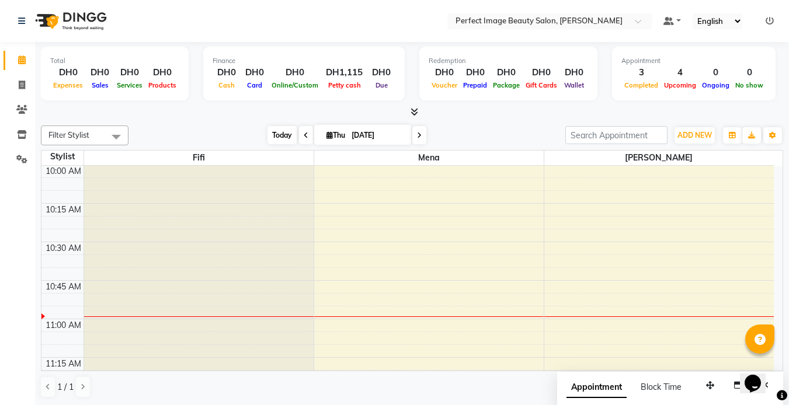
click at [279, 139] on span "Today" at bounding box center [281, 135] width 29 height 18
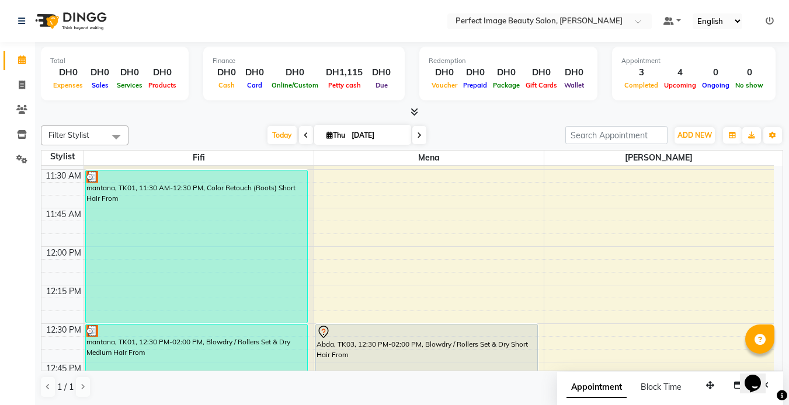
scroll to position [378, 0]
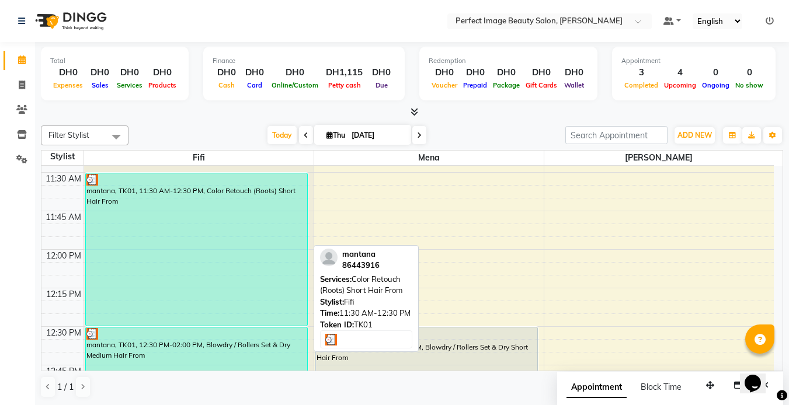
click at [157, 257] on div "mantana, TK01, 11:30 AM-12:30 PM, Color Retouch (Roots) Short Hair From" at bounding box center [196, 249] width 221 height 152
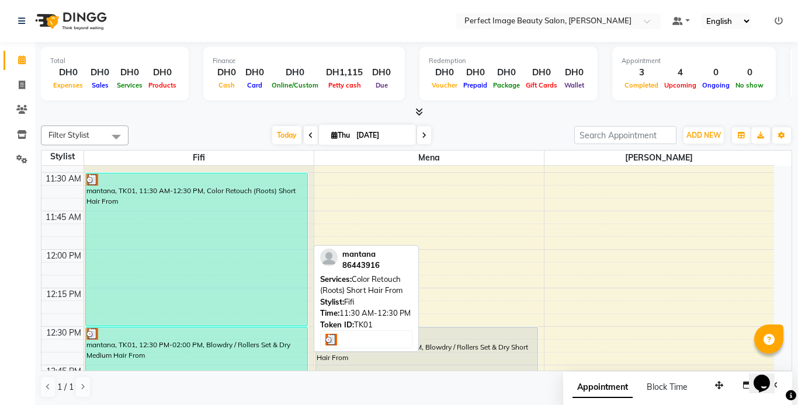
select select "3"
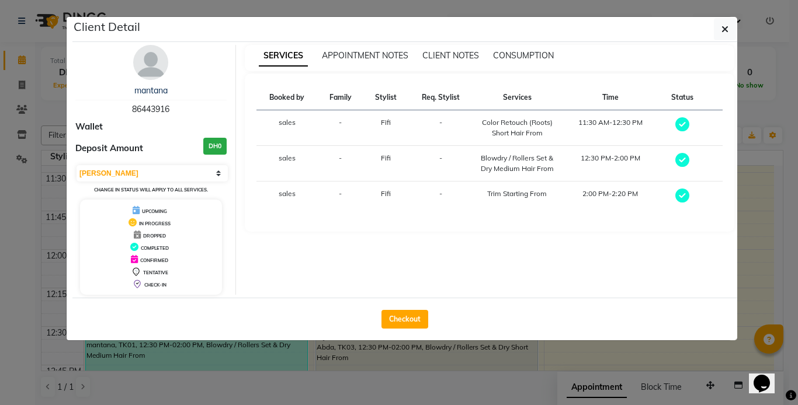
click at [387, 191] on span "Fifi" at bounding box center [386, 193] width 10 height 9
drag, startPoint x: 387, startPoint y: 191, endPoint x: 319, endPoint y: 241, distance: 84.5
click at [319, 241] on div "SERVICES APPOINTMENT NOTES CLIENT NOTES CONSUMPTION Booked by Family Stylist Re…" at bounding box center [490, 170] width 508 height 250
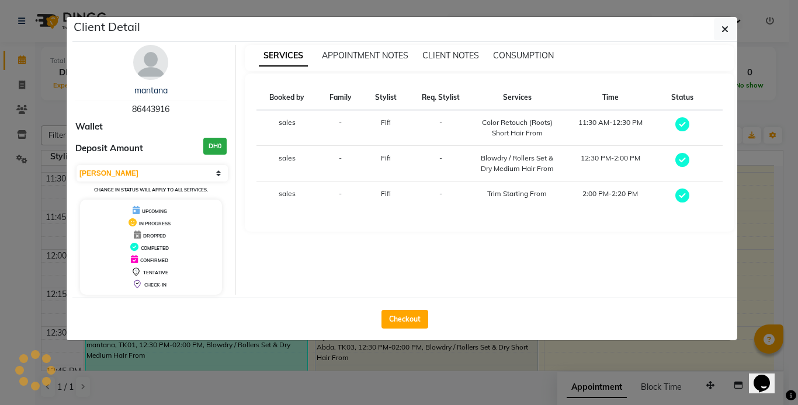
click at [150, 96] on div "mantana" at bounding box center [150, 91] width 151 height 12
click at [145, 71] on img at bounding box center [150, 62] width 35 height 35
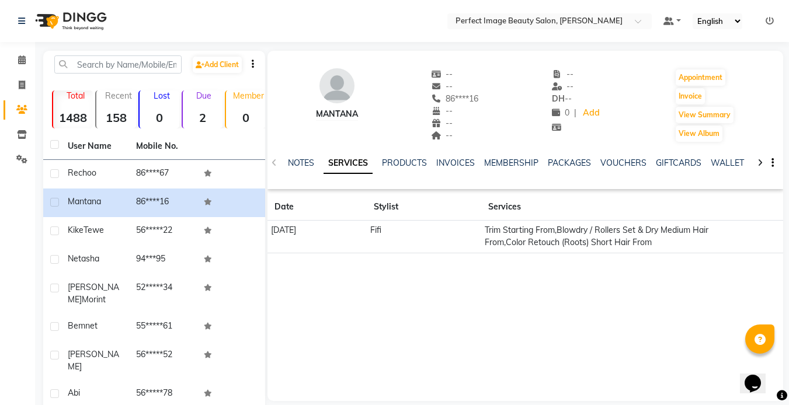
click at [418, 231] on td "Fifi" at bounding box center [424, 237] width 114 height 33
click at [419, 229] on td "Fifi" at bounding box center [424, 237] width 114 height 33
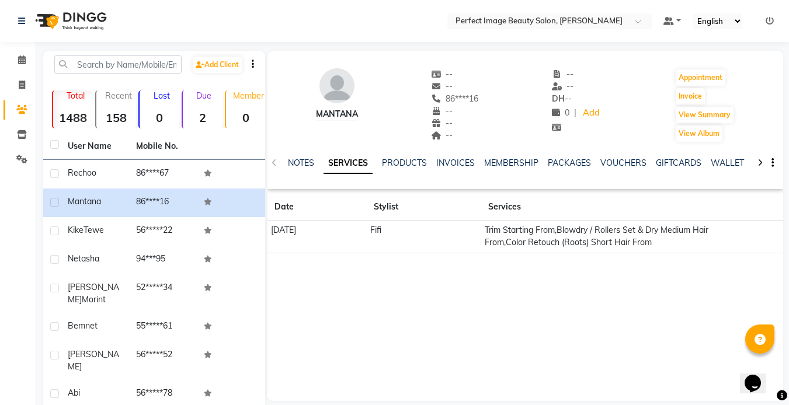
click at [425, 201] on th "Stylist" at bounding box center [424, 207] width 114 height 27
drag, startPoint x: 425, startPoint y: 201, endPoint x: 422, endPoint y: 274, distance: 73.1
click at [422, 274] on div "mantana -- -- 86****16 -- -- -- -- -- DH -- 0 | Add Appointment Invoice View Su…" at bounding box center [525, 226] width 516 height 350
click at [21, 54] on span at bounding box center [22, 60] width 20 height 13
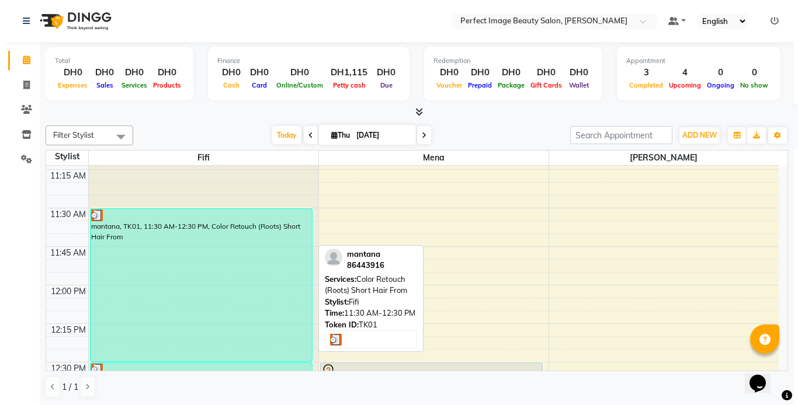
scroll to position [343, 0]
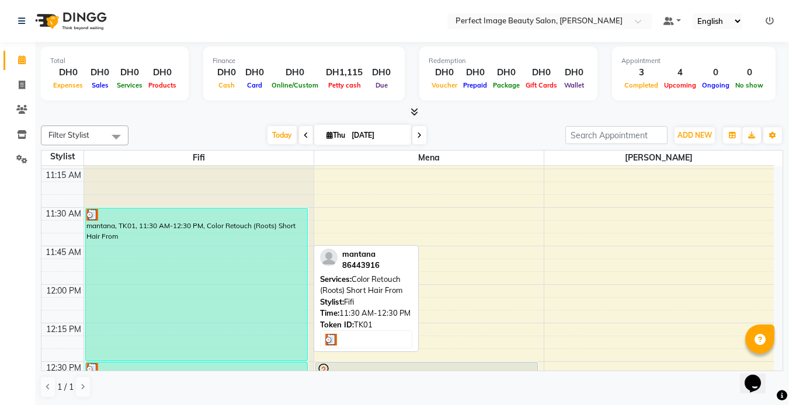
click at [222, 283] on div "mantana, TK01, 11:30 AM-12:30 PM, Color Retouch (Roots) Short Hair From" at bounding box center [196, 285] width 221 height 152
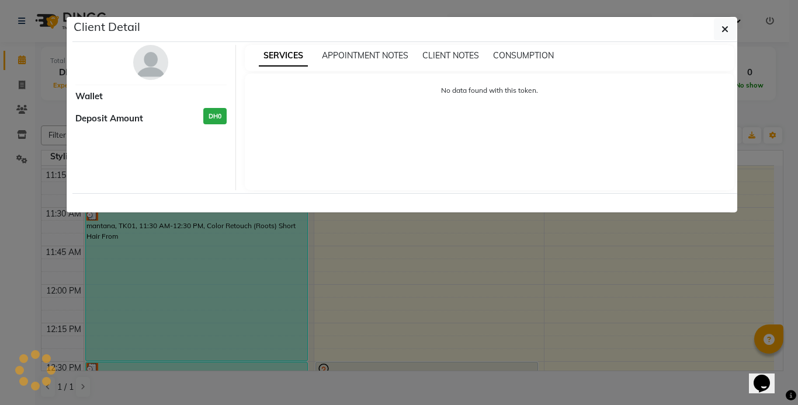
select select "3"
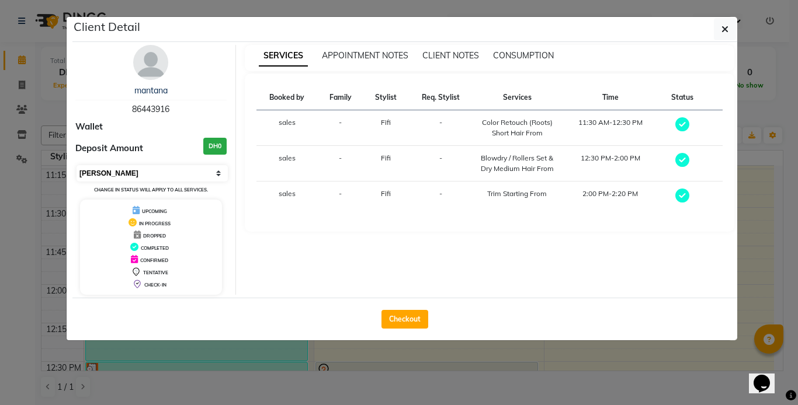
click at [218, 175] on select "Select MARK DONE UPCOMING" at bounding box center [152, 173] width 151 height 16
click at [270, 259] on div "SERVICES APPOINTMENT NOTES CLIENT NOTES CONSUMPTION Booked by Family Stylist Re…" at bounding box center [490, 170] width 508 height 250
click at [454, 53] on span "CLIENT NOTES" at bounding box center [450, 55] width 57 height 11
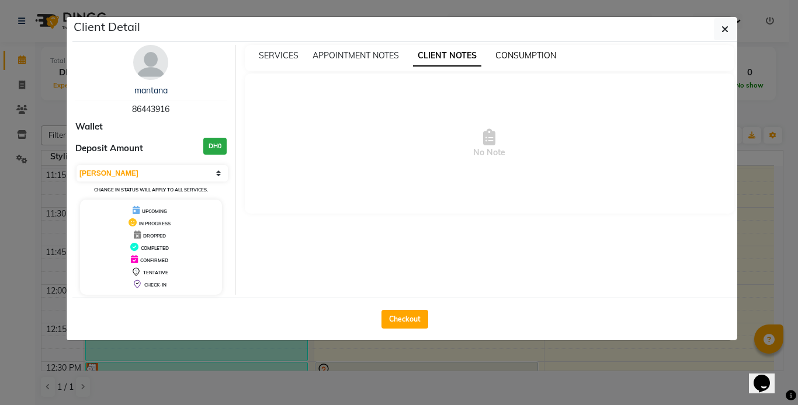
click at [514, 51] on span "CONSUMPTION" at bounding box center [525, 55] width 61 height 11
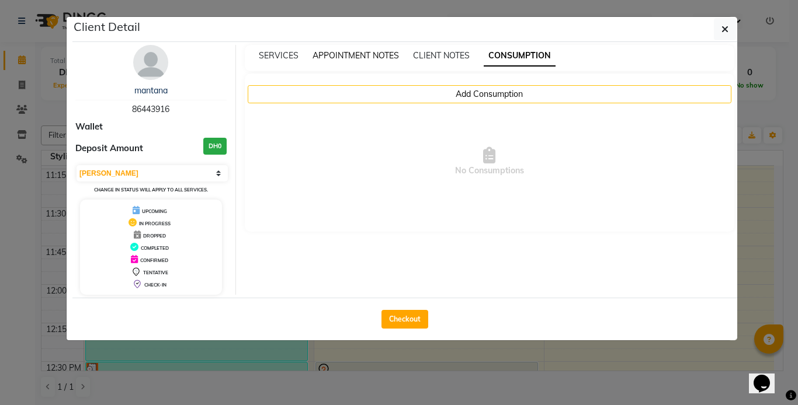
click at [348, 51] on span "APPOINTMENT NOTES" at bounding box center [355, 55] width 86 height 11
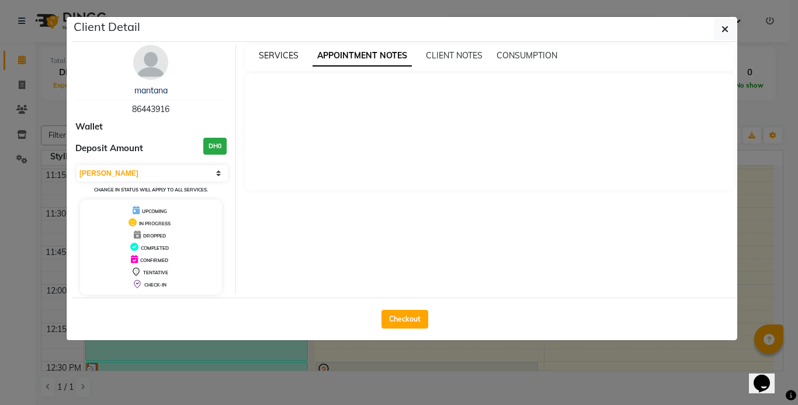
click at [276, 55] on span "SERVICES" at bounding box center [279, 55] width 40 height 11
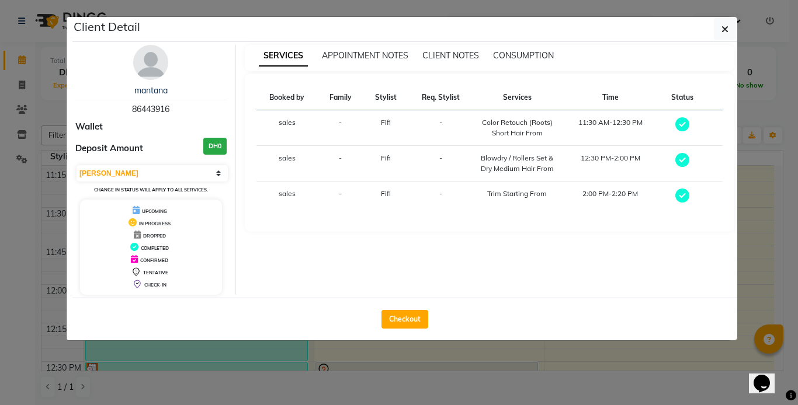
click at [388, 97] on th "Stylist" at bounding box center [385, 97] width 45 height 25
drag, startPoint x: 388, startPoint y: 97, endPoint x: 435, endPoint y: 98, distance: 46.7
click at [435, 98] on th "Req. Stylist" at bounding box center [440, 97] width 65 height 25
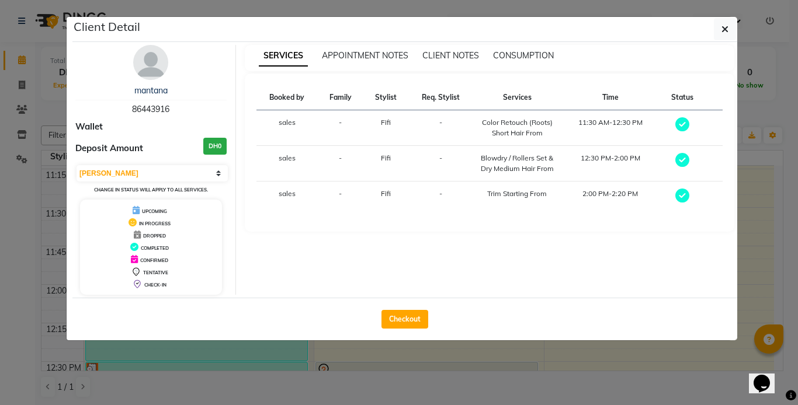
click at [435, 98] on th "Req. Stylist" at bounding box center [440, 97] width 65 height 25
click at [171, 328] on div "Checkout" at bounding box center [404, 319] width 665 height 43
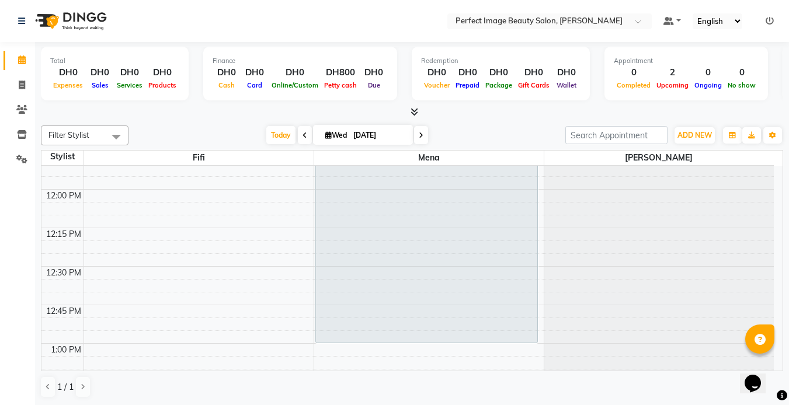
scroll to position [470, 0]
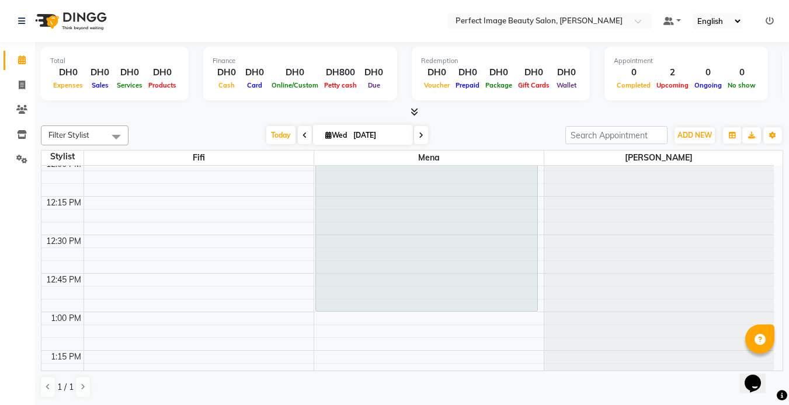
click at [421, 137] on icon at bounding box center [421, 135] width 5 height 7
type input "[DATE]"
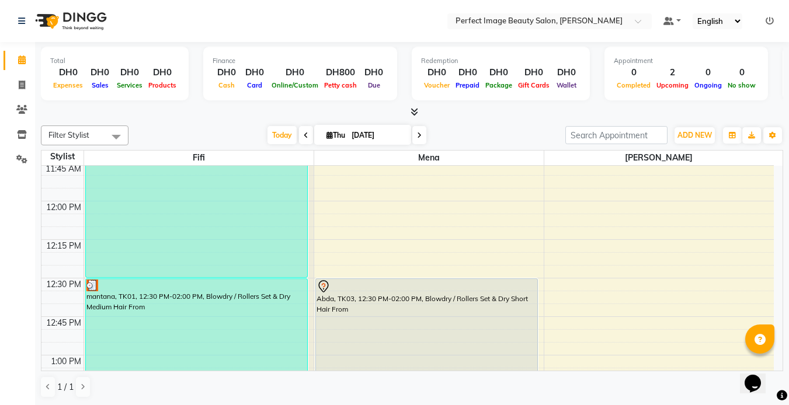
scroll to position [424, 0]
